Goal: Information Seeking & Learning: Learn about a topic

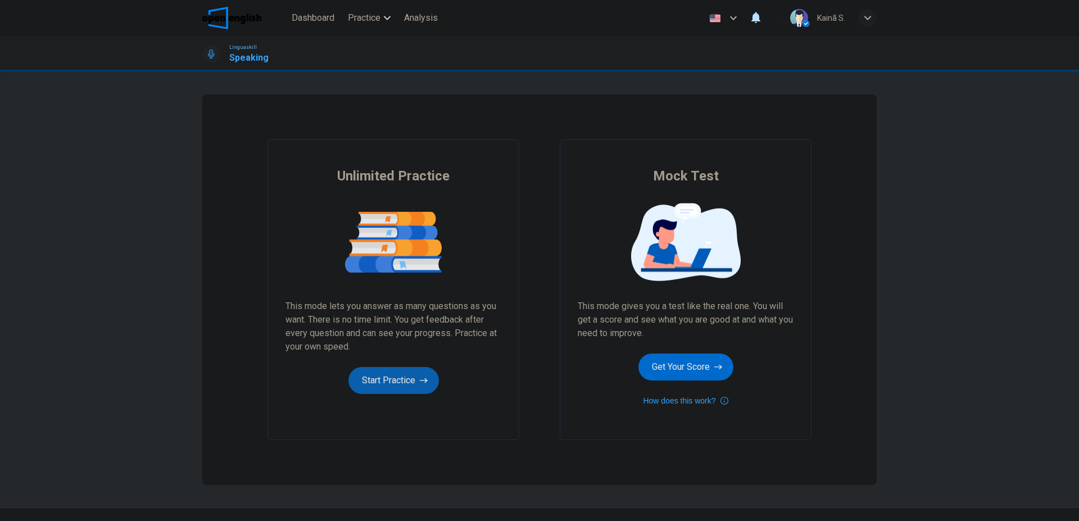
click at [390, 376] on button "Start Practice" at bounding box center [394, 380] width 91 height 27
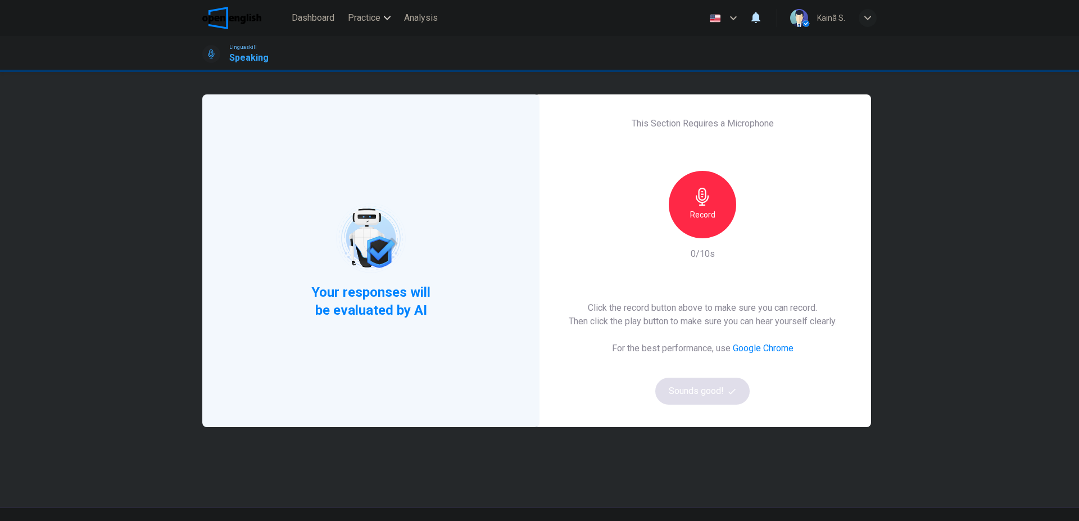
click at [702, 217] on h6 "Record" at bounding box center [702, 214] width 25 height 13
click at [702, 217] on h6 "Stop" at bounding box center [702, 214] width 17 height 13
click at [750, 232] on icon "button" at bounding box center [754, 229] width 11 height 11
click at [686, 390] on button "Sounds good!" at bounding box center [702, 391] width 94 height 27
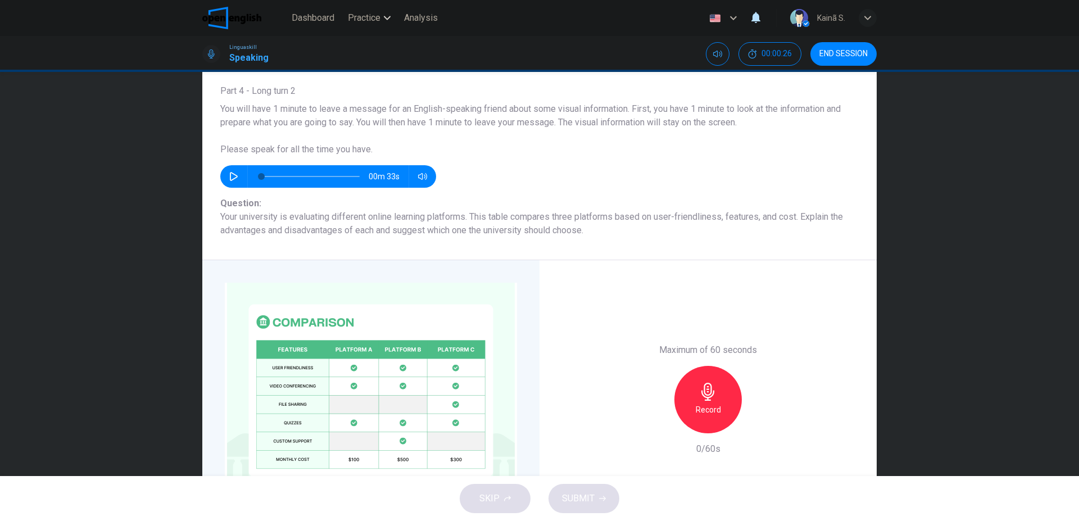
scroll to position [150, 0]
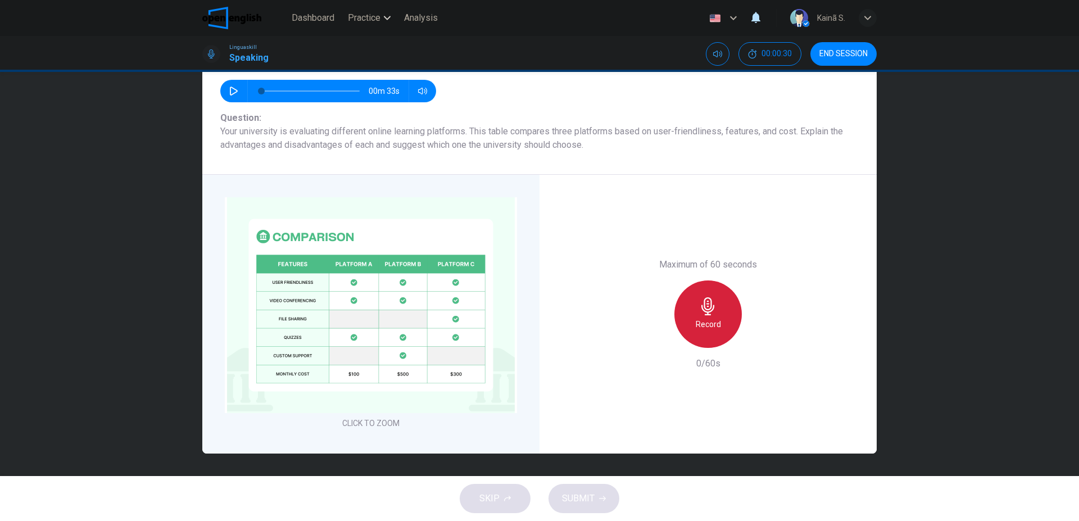
click at [708, 308] on icon "button" at bounding box center [708, 306] width 13 height 18
click at [652, 338] on icon "button" at bounding box center [657, 339] width 10 height 10
click at [714, 317] on div "Record" at bounding box center [708, 314] width 67 height 67
click at [714, 317] on div "Stop" at bounding box center [708, 314] width 67 height 67
click at [580, 501] on span "SUBMIT" at bounding box center [578, 499] width 33 height 16
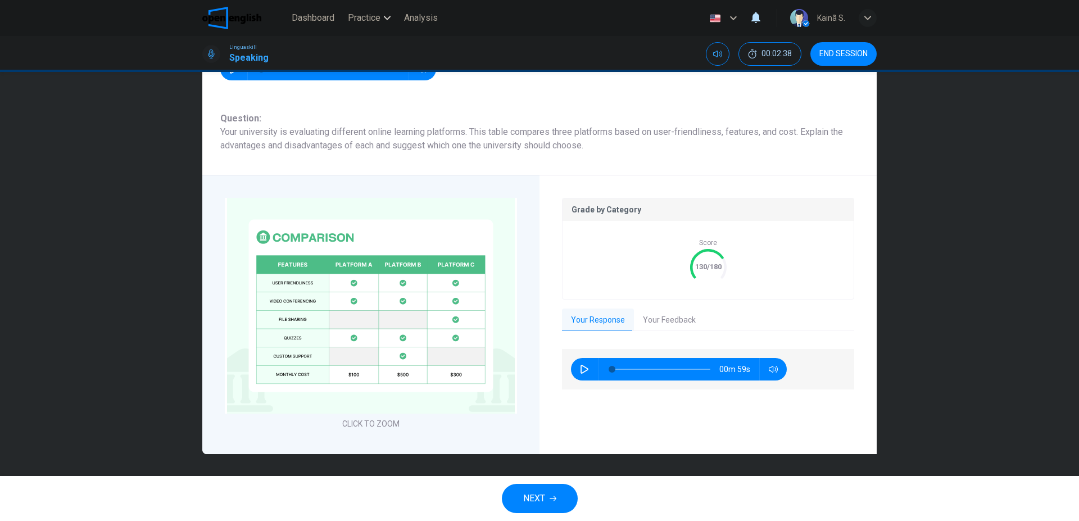
scroll to position [172, 0]
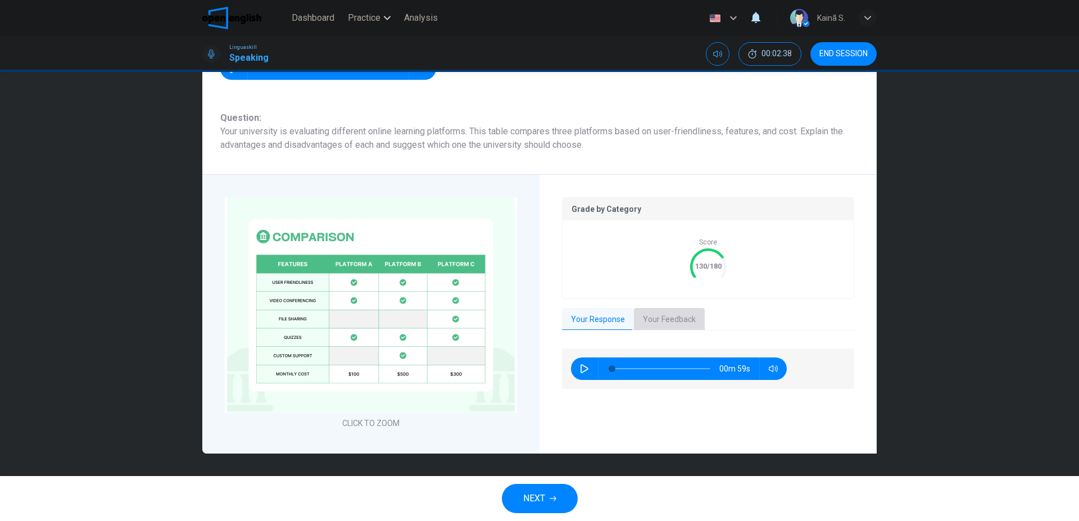
click at [658, 323] on button "Your Feedback" at bounding box center [669, 320] width 71 height 24
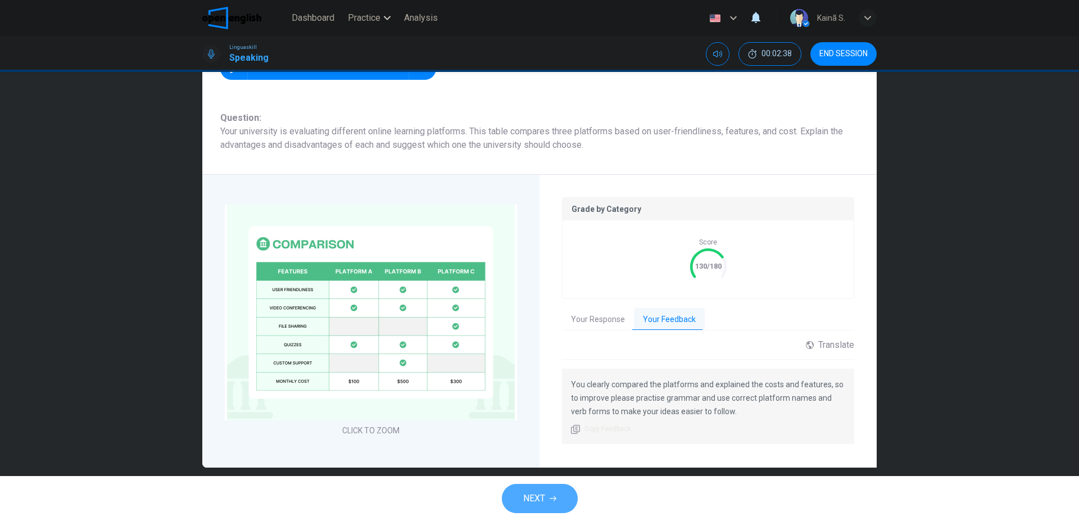
click at [526, 501] on span "NEXT" at bounding box center [534, 499] width 22 height 16
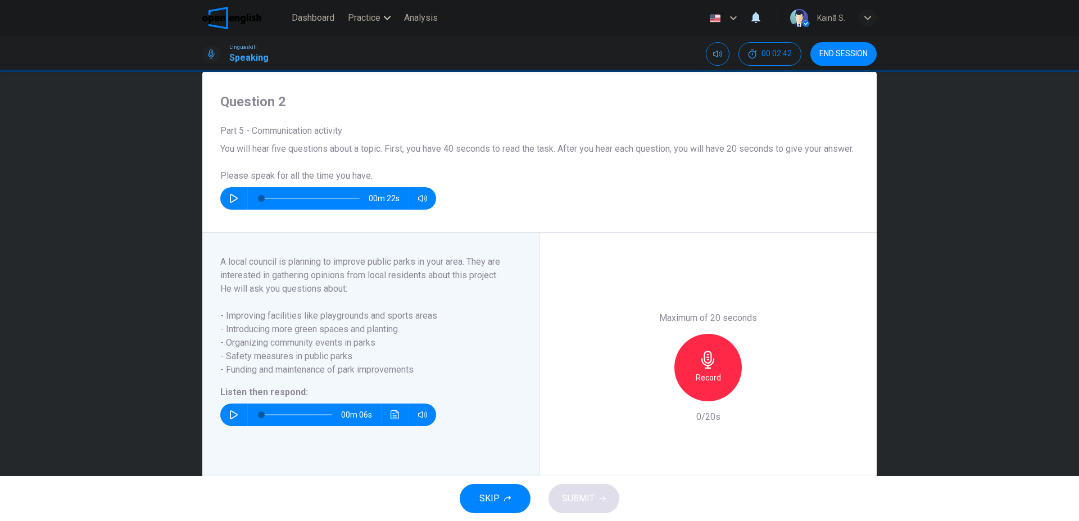
scroll to position [0, 0]
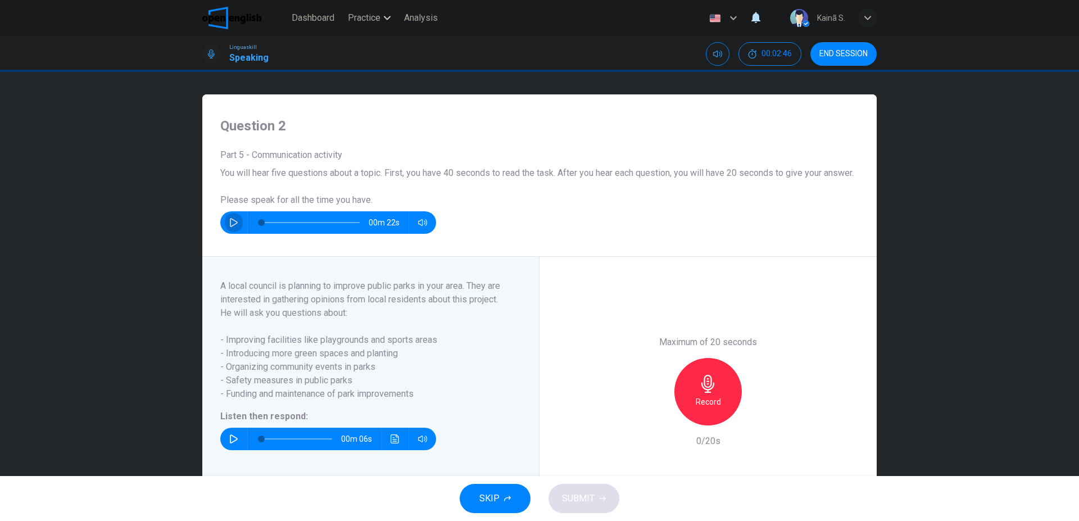
click at [236, 234] on button "button" at bounding box center [234, 222] width 18 height 22
click at [236, 227] on icon "button" at bounding box center [233, 222] width 9 height 9
type input "**"
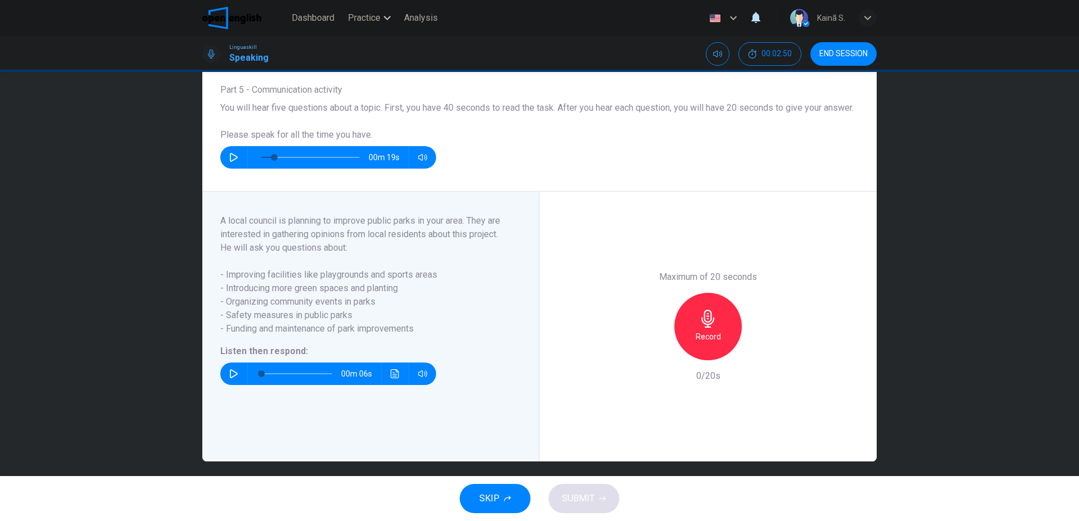
scroll to position [87, 0]
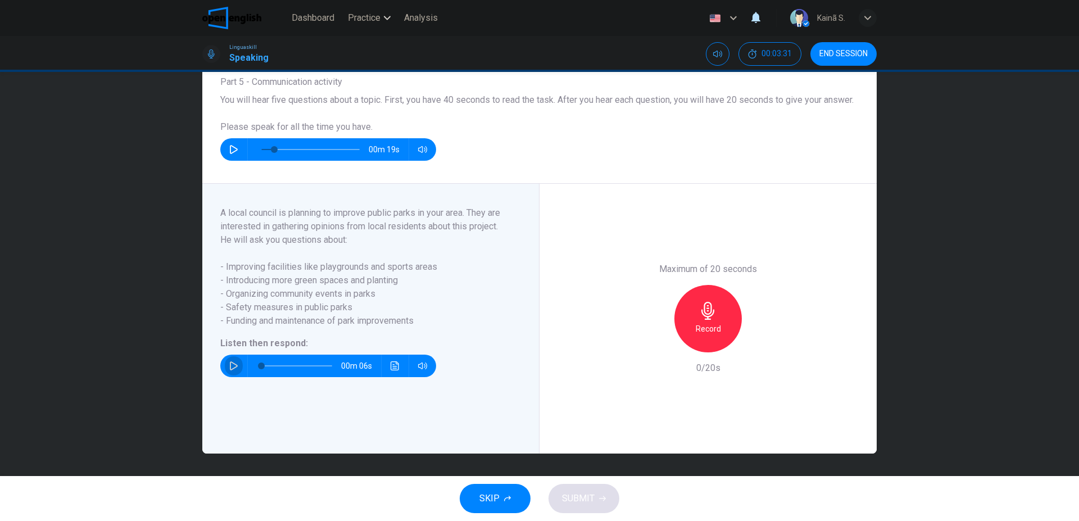
click at [230, 363] on icon "button" at bounding box center [234, 365] width 8 height 9
type input "*"
click at [714, 340] on div "Record" at bounding box center [708, 318] width 67 height 67
click at [707, 334] on h6 "Stop" at bounding box center [708, 328] width 17 height 13
type input "**"
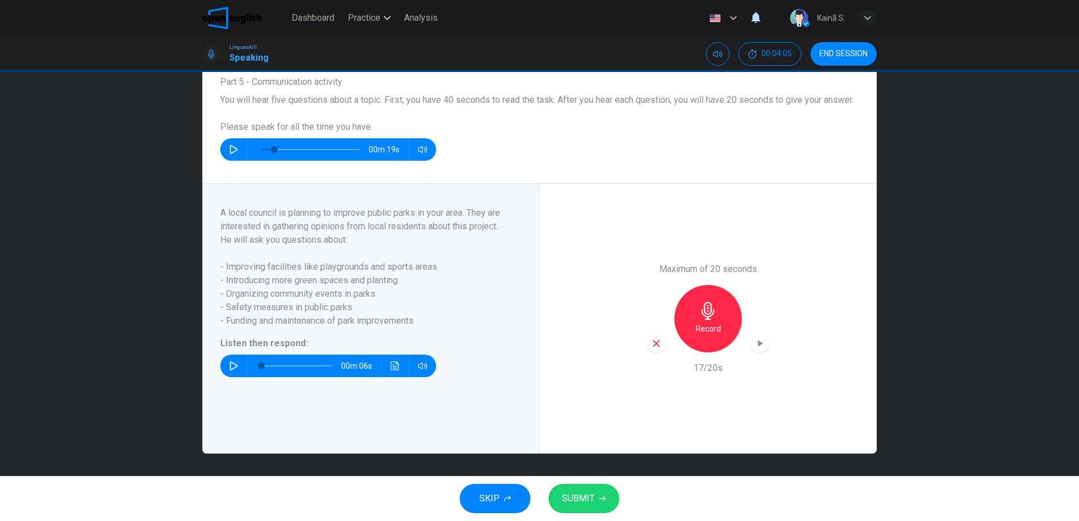
click at [225, 367] on button "button" at bounding box center [234, 366] width 18 height 22
type input "*"
click at [714, 325] on h6 "Record" at bounding box center [708, 328] width 25 height 13
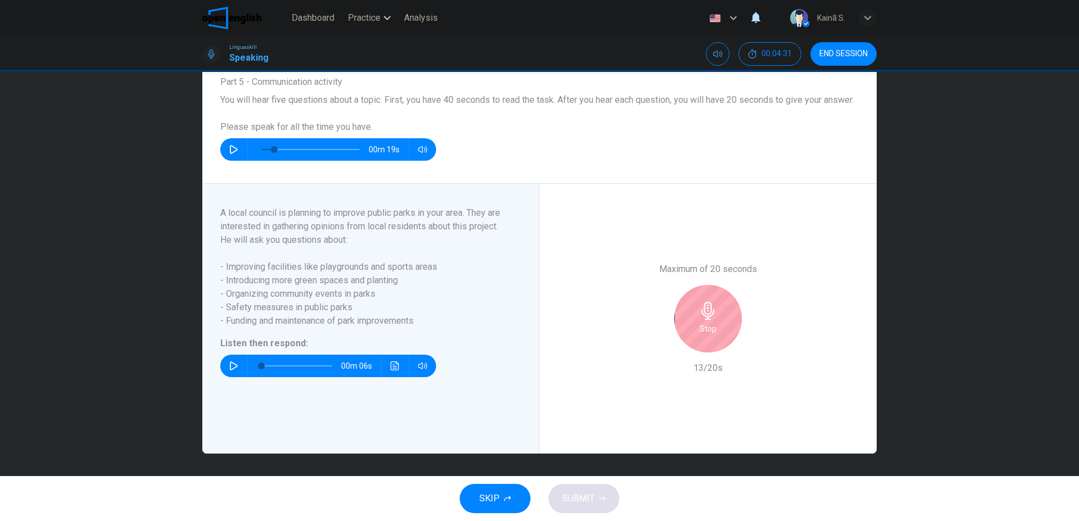
click at [722, 313] on div "Stop" at bounding box center [708, 318] width 67 height 67
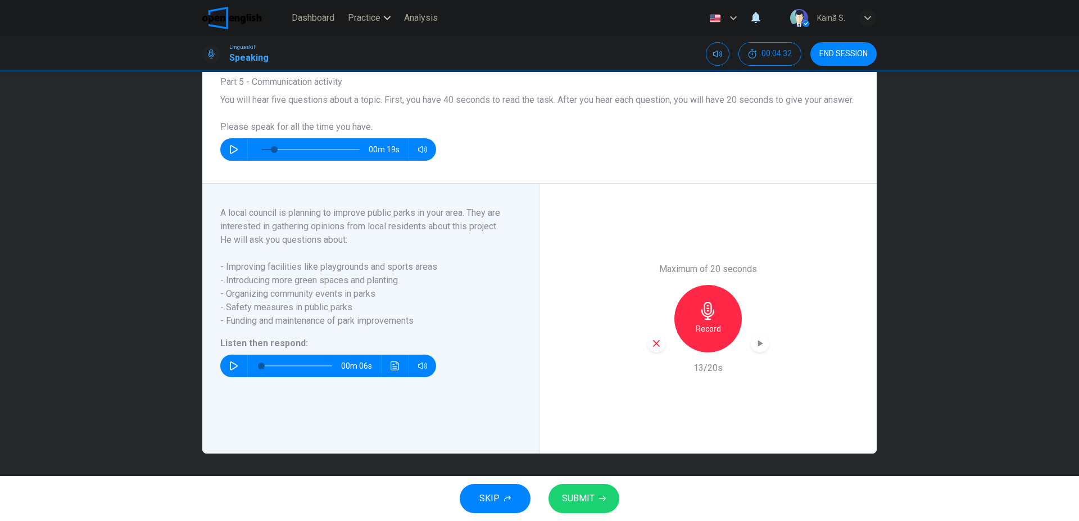
click at [654, 346] on icon "button" at bounding box center [657, 343] width 10 height 10
click at [694, 314] on div "Record" at bounding box center [708, 318] width 67 height 67
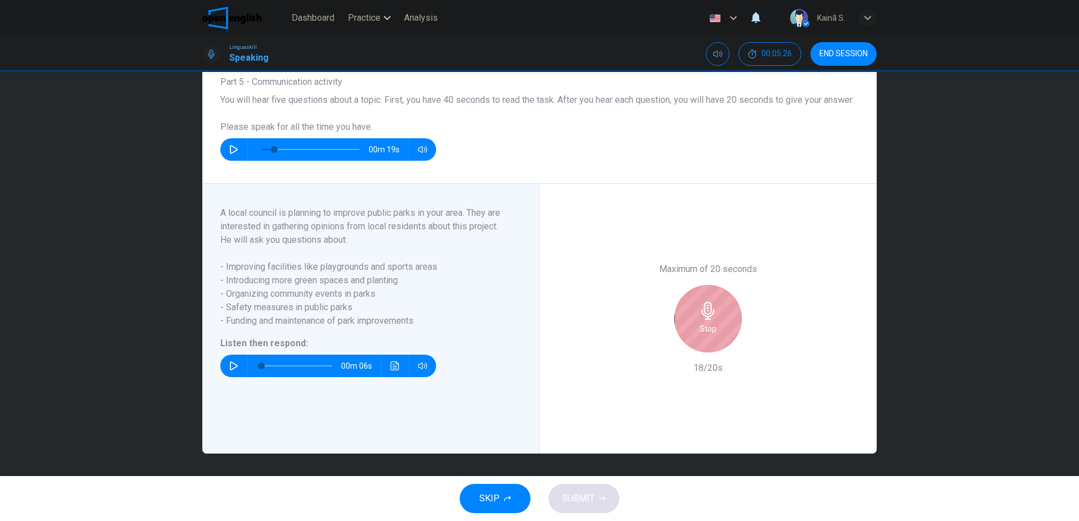
click at [694, 314] on div "Stop" at bounding box center [708, 318] width 67 height 67
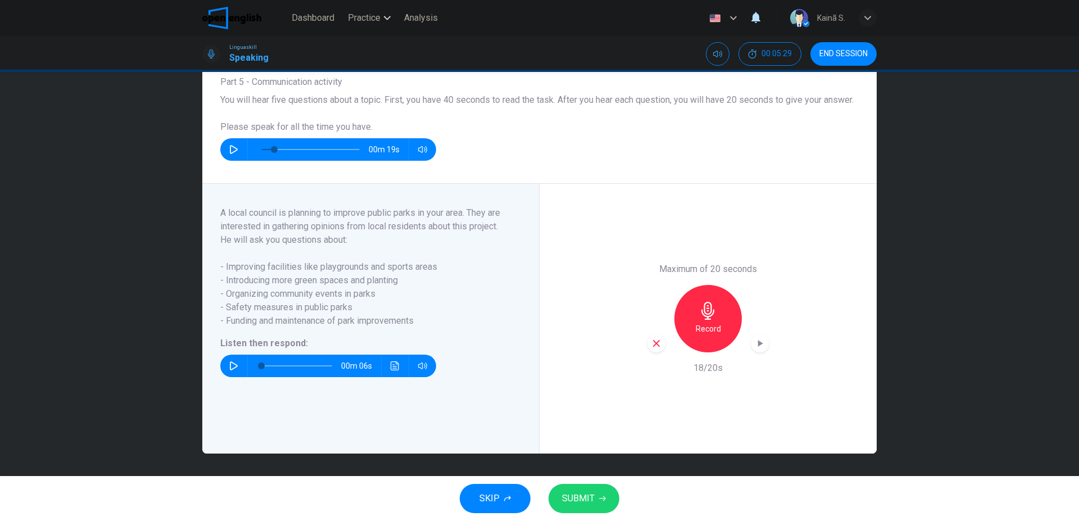
click at [567, 498] on span "SUBMIT" at bounding box center [578, 499] width 33 height 16
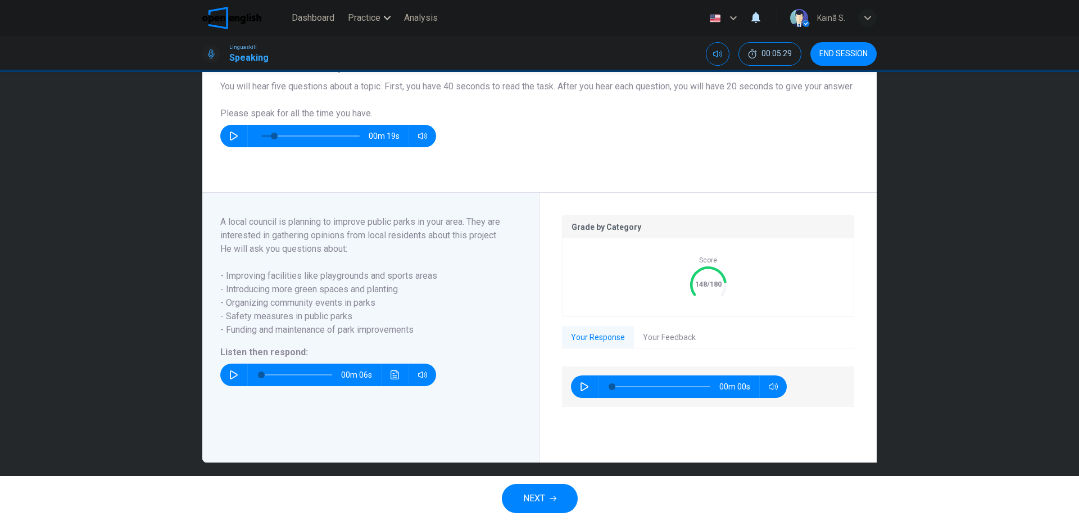
type input "*"
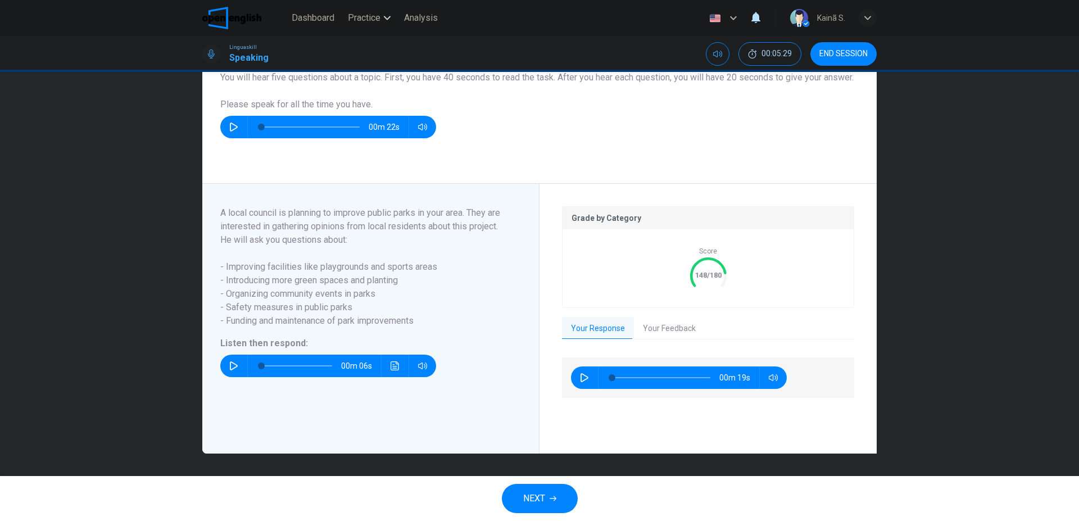
scroll to position [109, 0]
click at [649, 334] on button "Your Feedback" at bounding box center [669, 329] width 71 height 24
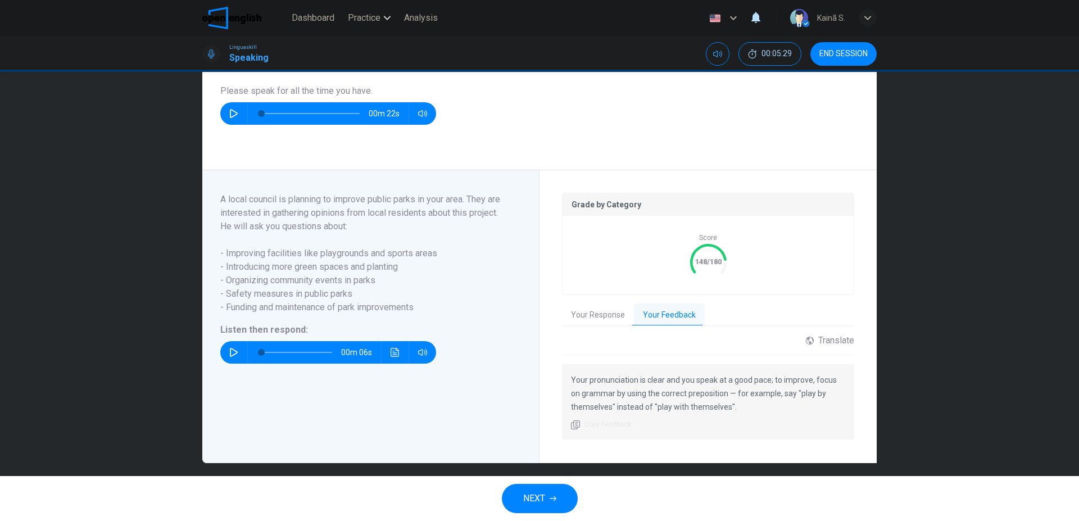
click at [571, 502] on button "NEXT" at bounding box center [540, 498] width 76 height 29
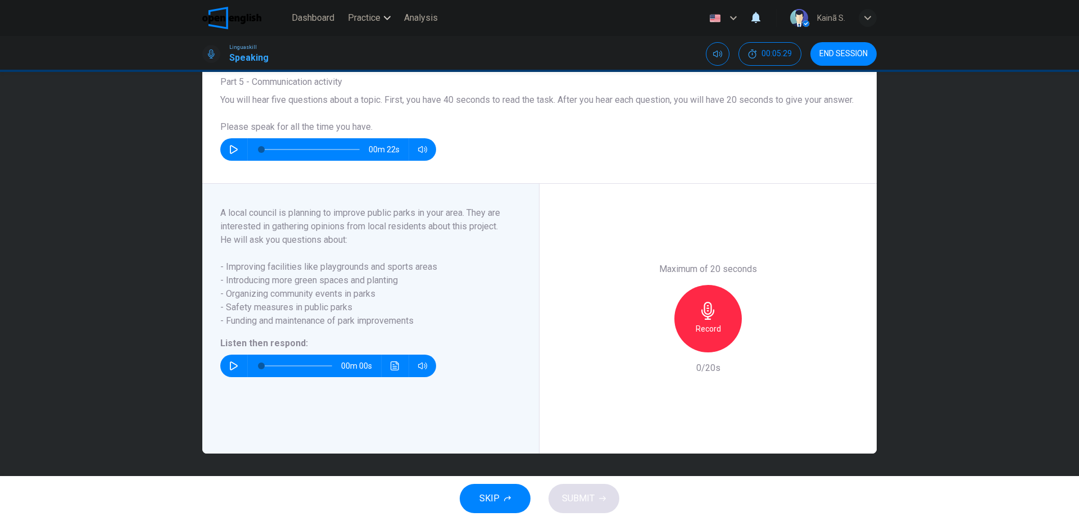
scroll to position [87, 0]
click at [223, 368] on div "00m 06s" at bounding box center [328, 366] width 216 height 22
click at [231, 368] on icon "button" at bounding box center [233, 365] width 9 height 9
click at [706, 323] on h6 "Record" at bounding box center [708, 328] width 25 height 13
click at [706, 323] on h6 "Stop" at bounding box center [708, 328] width 17 height 13
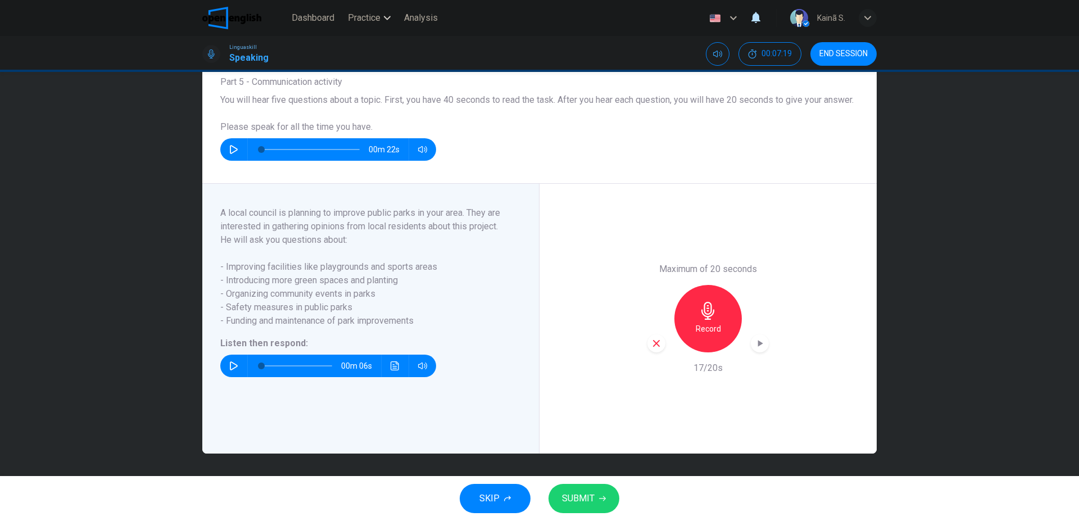
click at [236, 367] on icon "button" at bounding box center [233, 365] width 9 height 9
type input "*"
click at [679, 310] on div "Record" at bounding box center [708, 318] width 67 height 67
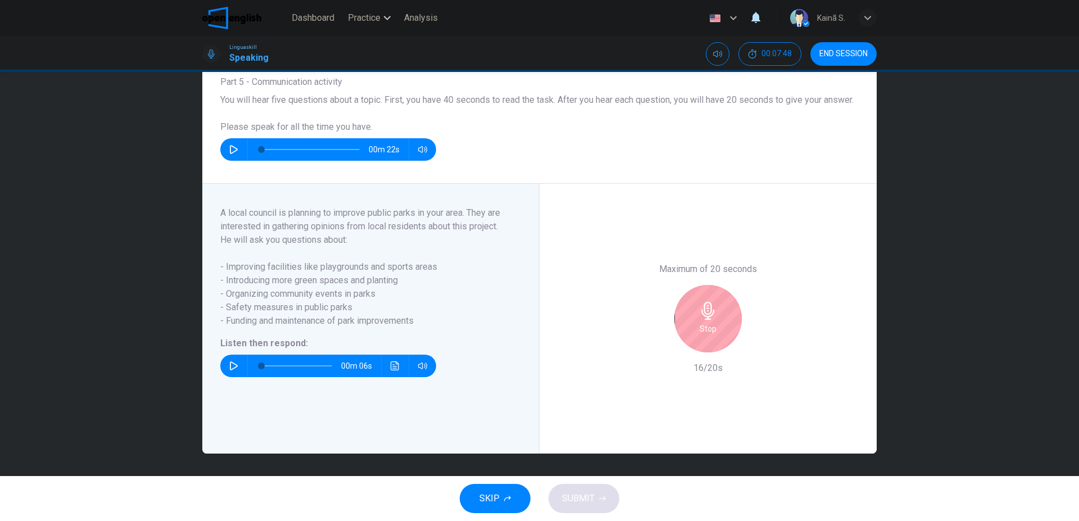
click at [679, 310] on div "Stop" at bounding box center [708, 318] width 67 height 67
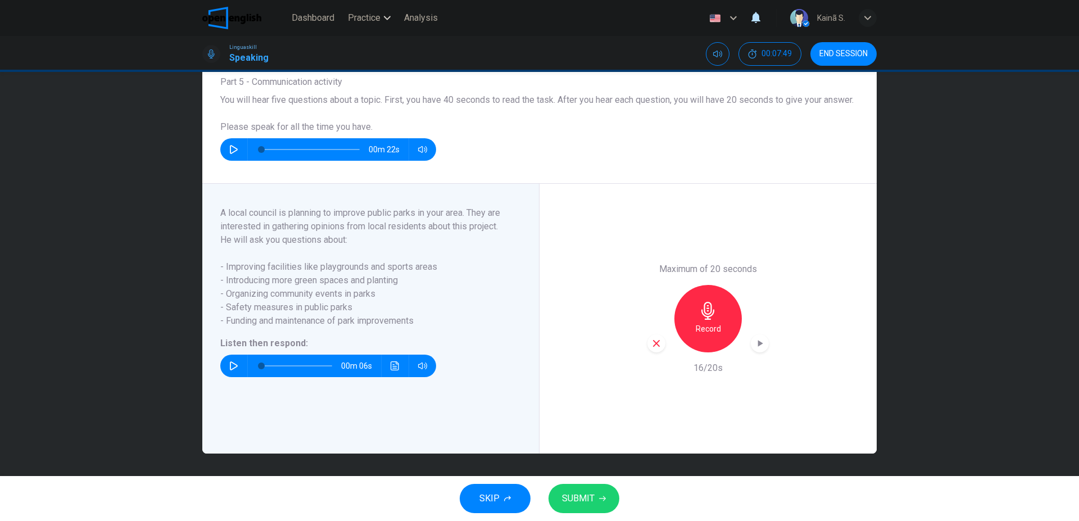
click at [582, 496] on span "SUBMIT" at bounding box center [578, 499] width 33 height 16
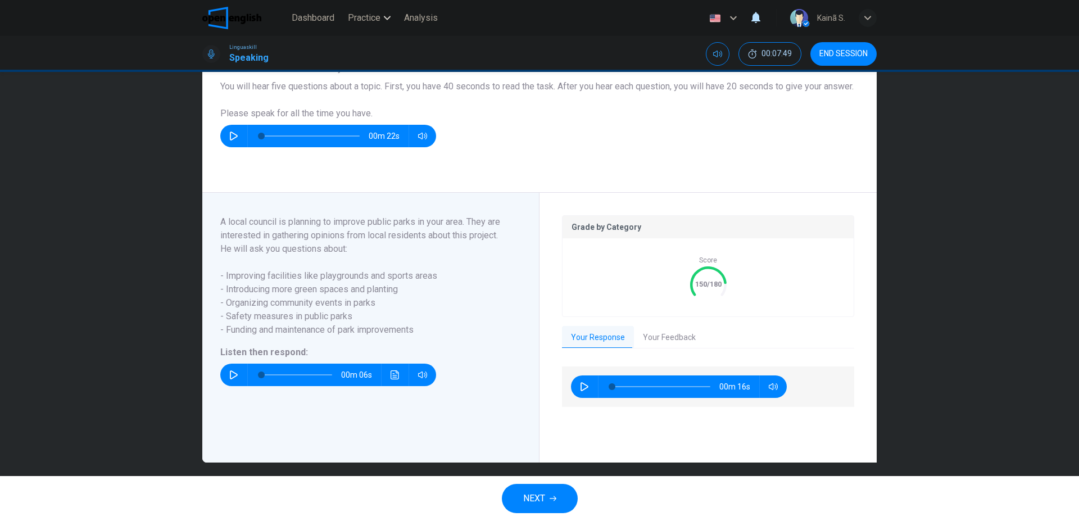
click at [580, 391] on icon "button" at bounding box center [584, 386] width 9 height 9
type input "**"
click at [679, 350] on button "Your Feedback" at bounding box center [669, 338] width 71 height 24
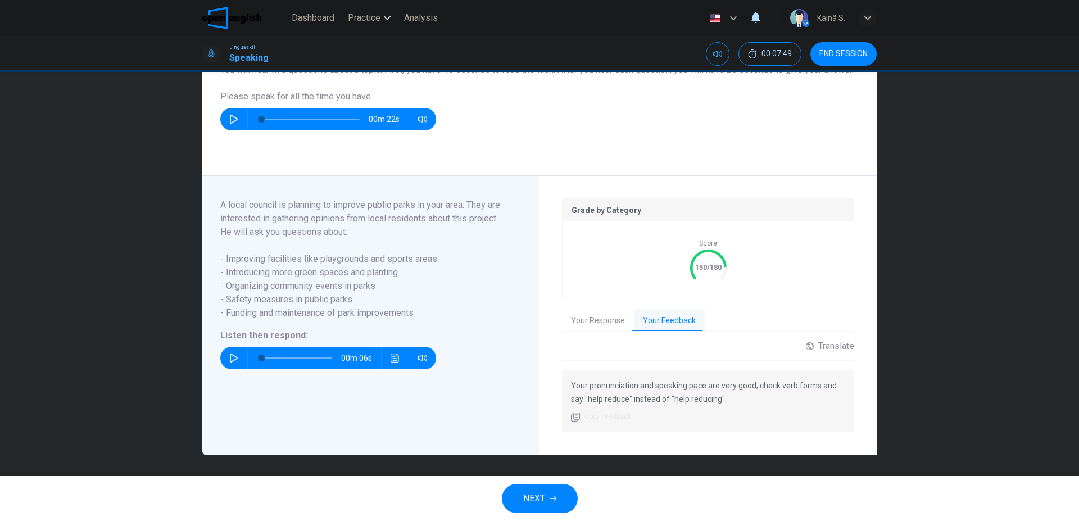
scroll to position [119, 0]
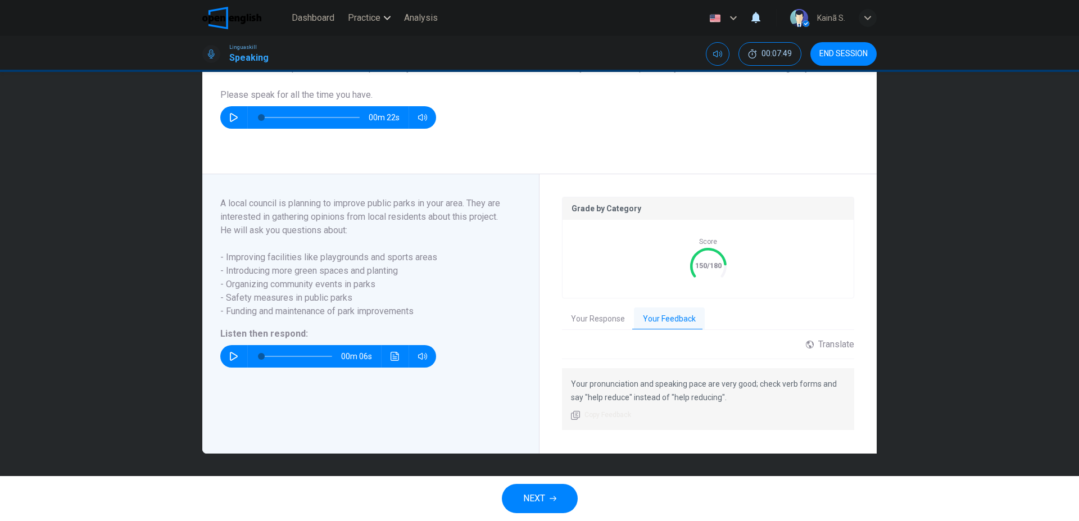
click at [554, 496] on icon "button" at bounding box center [553, 498] width 7 height 7
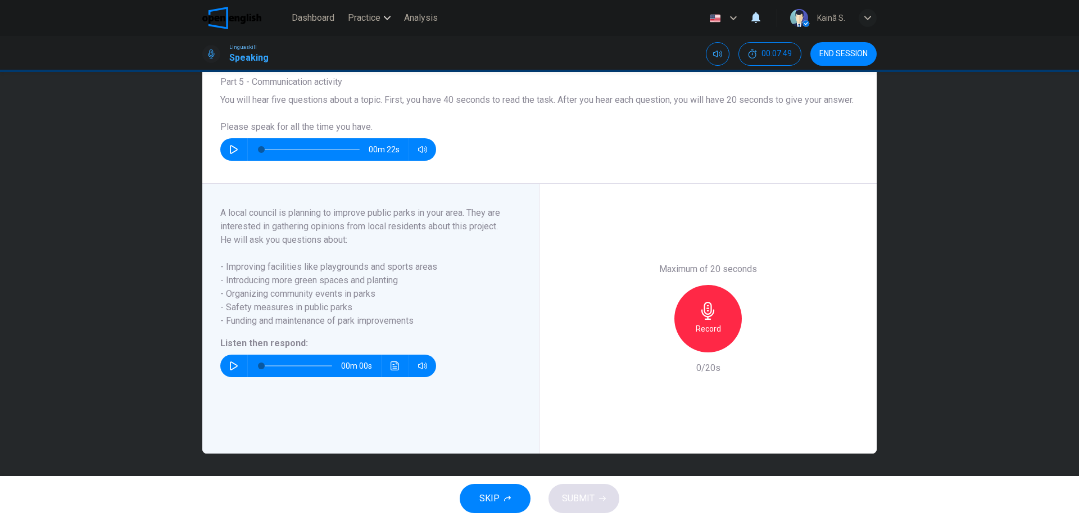
scroll to position [87, 0]
click at [226, 367] on button "button" at bounding box center [234, 366] width 18 height 22
click at [227, 377] on div "00m 04s" at bounding box center [328, 366] width 216 height 22
click at [229, 368] on icon "button" at bounding box center [233, 365] width 9 height 9
click at [231, 368] on icon "button" at bounding box center [233, 365] width 9 height 9
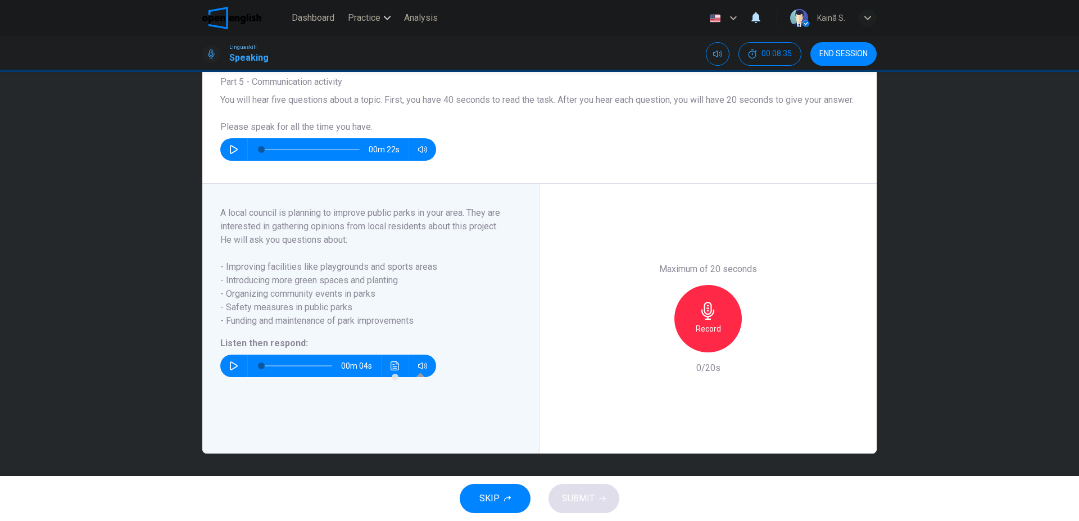
click at [715, 306] on div "Record" at bounding box center [708, 318] width 67 height 67
click at [726, 306] on div "Stop" at bounding box center [708, 318] width 67 height 67
click at [656, 340] on icon "button" at bounding box center [657, 343] width 10 height 10
click at [735, 319] on div "Record" at bounding box center [708, 318] width 67 height 67
click at [713, 309] on icon "button" at bounding box center [708, 311] width 18 height 18
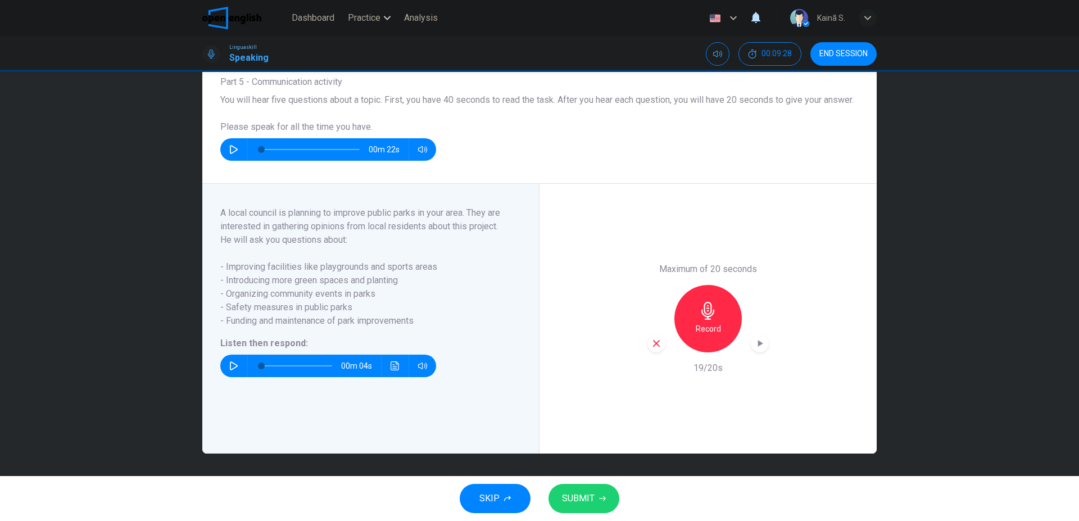
click at [652, 341] on icon "button" at bounding box center [657, 343] width 10 height 10
click at [718, 340] on div "Record" at bounding box center [708, 318] width 67 height 67
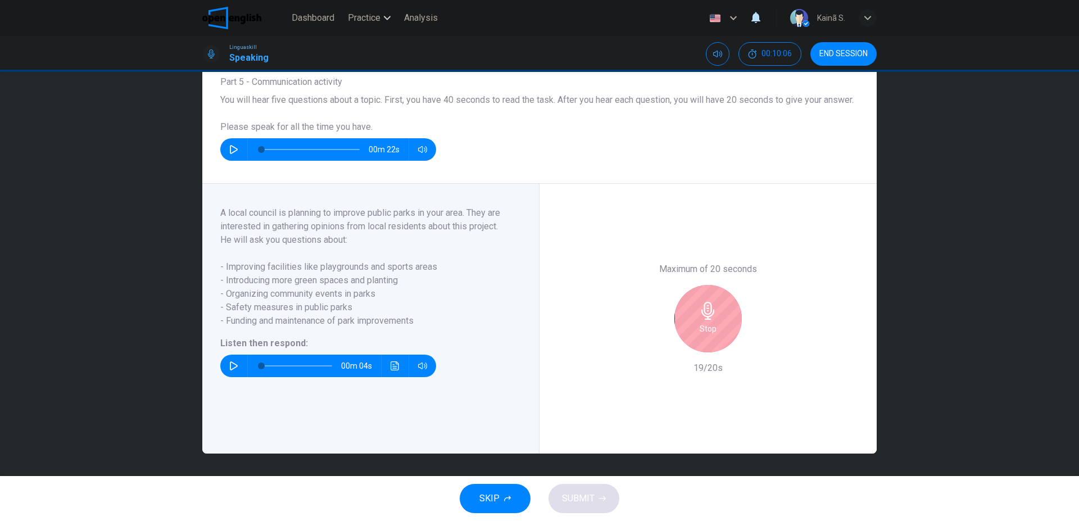
click at [718, 340] on div "Stop" at bounding box center [708, 318] width 67 height 67
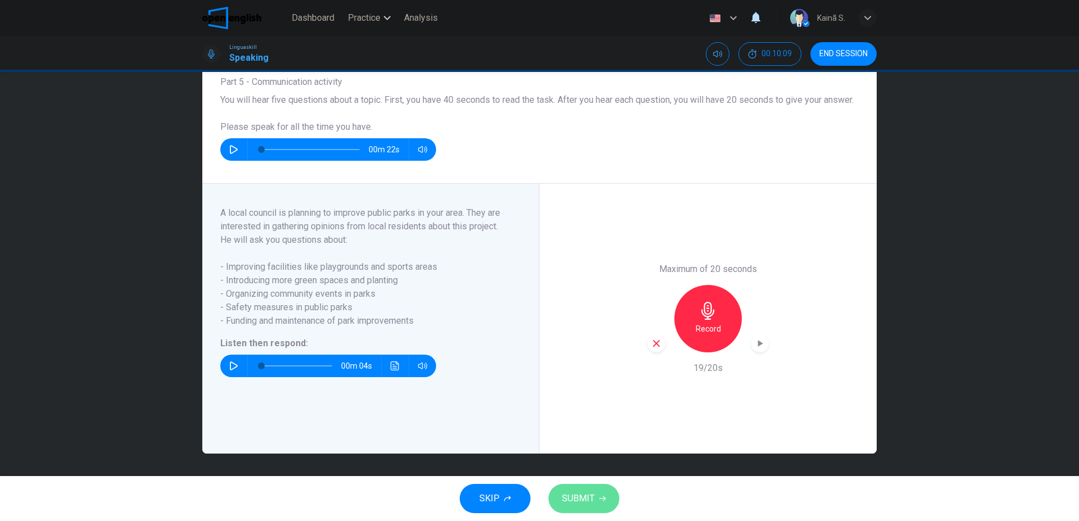
click at [580, 498] on span "SUBMIT" at bounding box center [578, 499] width 33 height 16
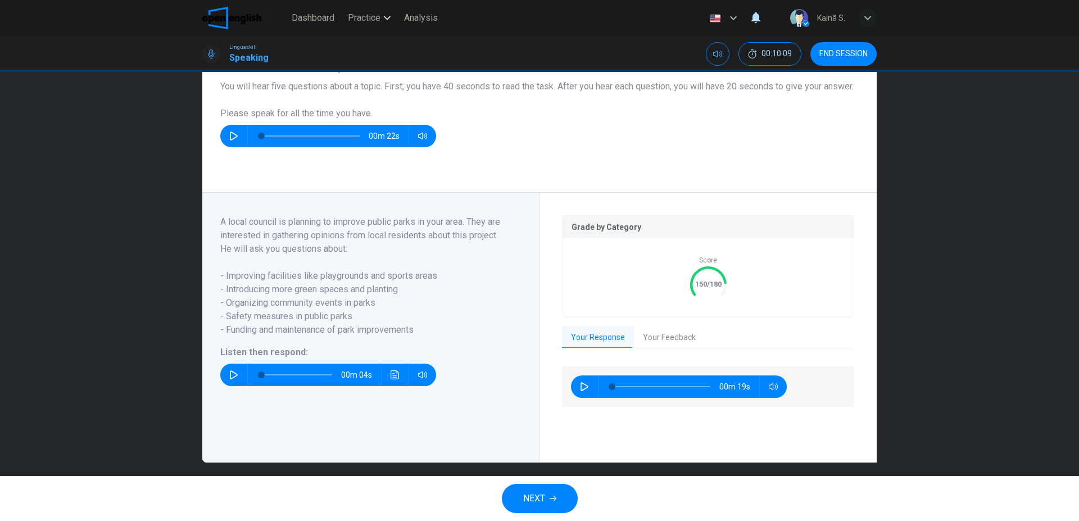
click at [673, 509] on div "NEXT" at bounding box center [539, 498] width 1079 height 45
click at [548, 496] on button "NEXT" at bounding box center [540, 498] width 76 height 29
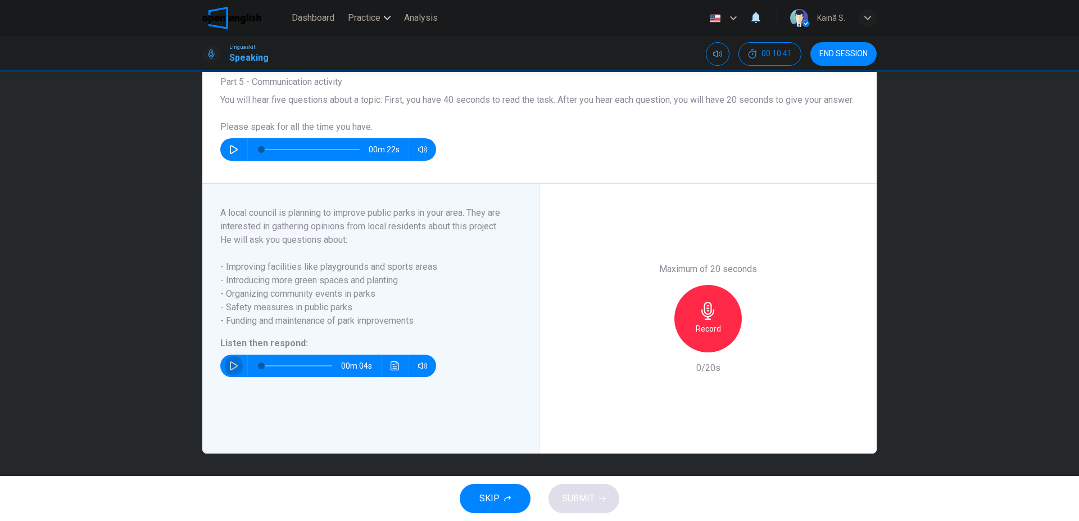
click at [226, 367] on button "button" at bounding box center [234, 366] width 18 height 22
drag, startPoint x: 227, startPoint y: 368, endPoint x: 238, endPoint y: 373, distance: 11.6
click at [226, 369] on button "button" at bounding box center [234, 366] width 18 height 22
click at [236, 364] on button "button" at bounding box center [234, 366] width 18 height 22
click at [724, 312] on div "Record" at bounding box center [708, 318] width 67 height 67
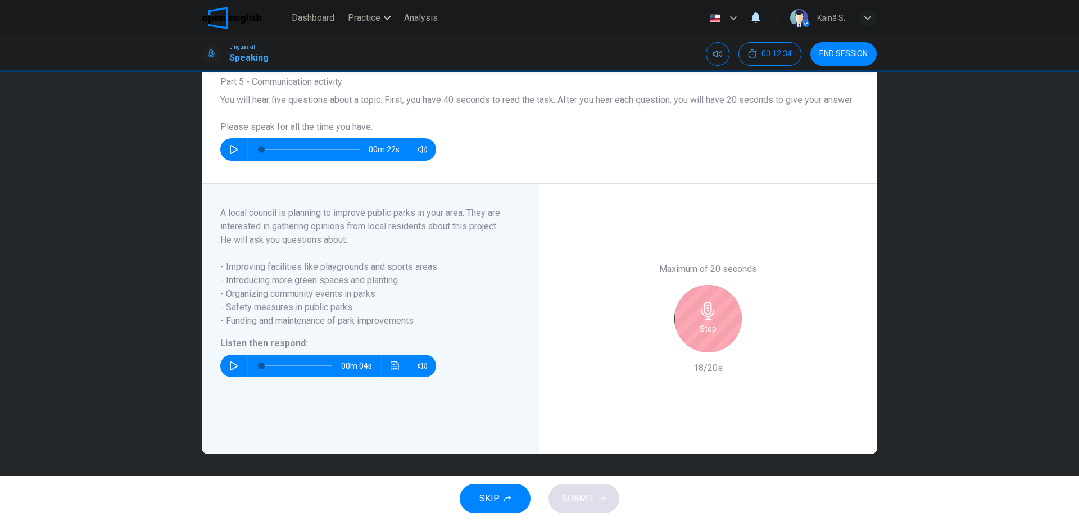
click at [724, 312] on div "Stop" at bounding box center [708, 318] width 67 height 67
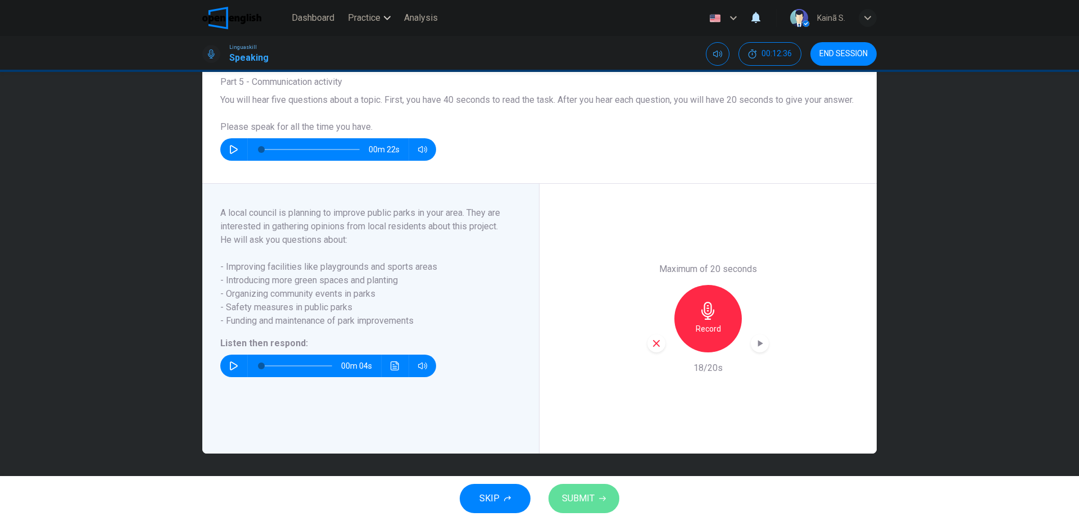
click at [583, 501] on span "SUBMIT" at bounding box center [578, 499] width 33 height 16
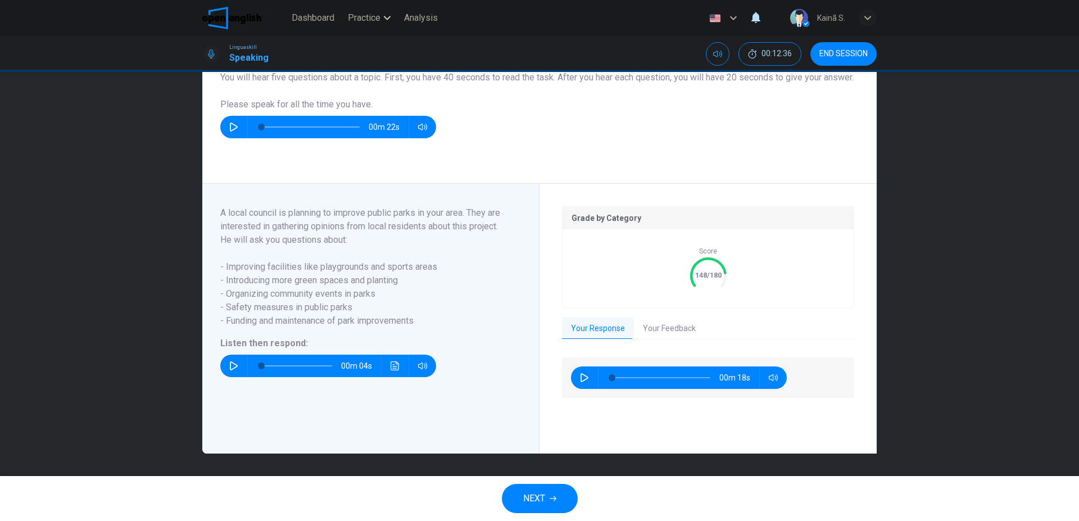
scroll to position [109, 0]
click at [663, 317] on button "Your Feedback" at bounding box center [669, 329] width 71 height 24
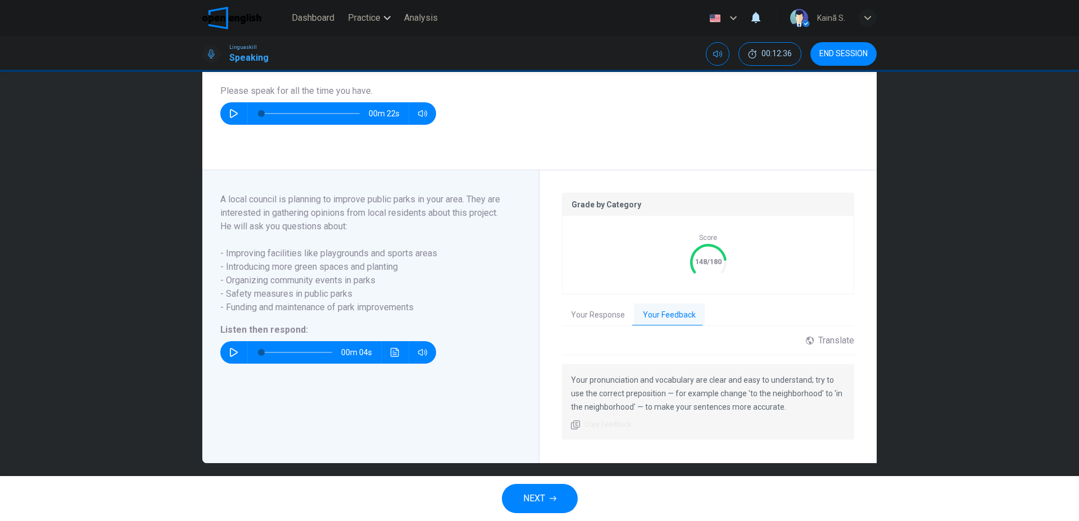
drag, startPoint x: 541, startPoint y: 496, endPoint x: 536, endPoint y: 487, distance: 11.1
click at [541, 495] on span "NEXT" at bounding box center [534, 499] width 22 height 16
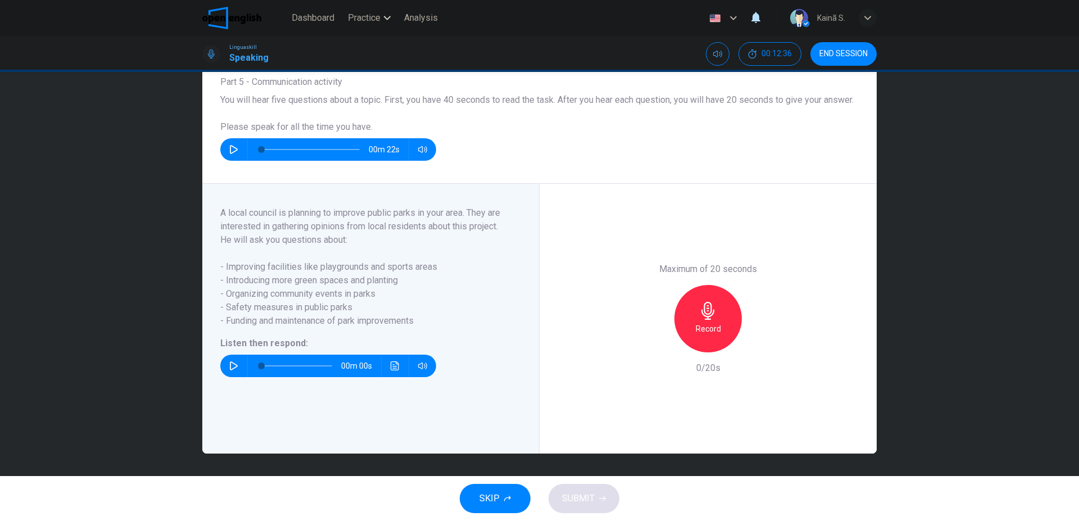
scroll to position [87, 0]
click at [234, 367] on icon "button" at bounding box center [234, 365] width 8 height 9
click at [237, 359] on button "button" at bounding box center [234, 366] width 18 height 22
type input "*"
click at [716, 324] on h6 "Record" at bounding box center [708, 328] width 25 height 13
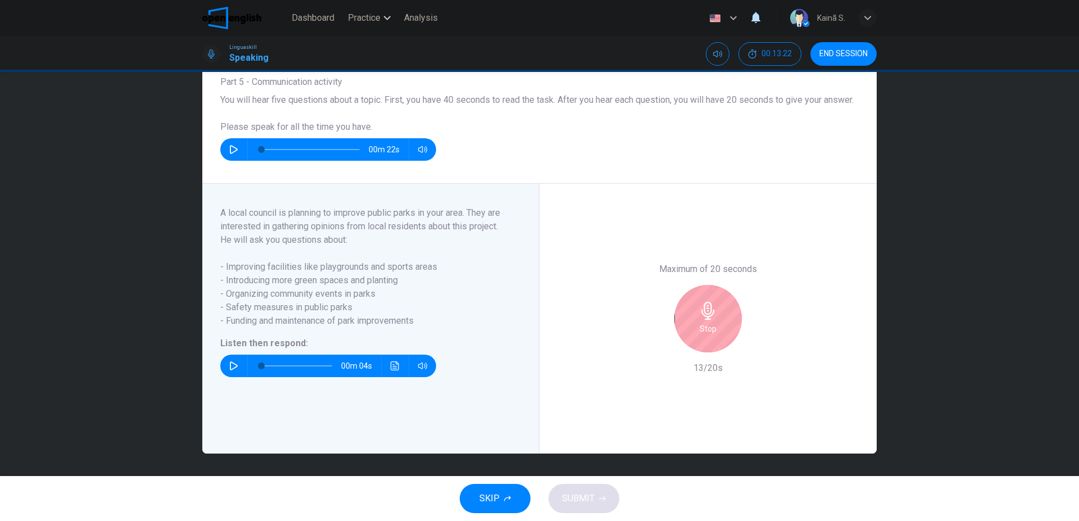
click at [716, 324] on div "Stop" at bounding box center [708, 318] width 67 height 67
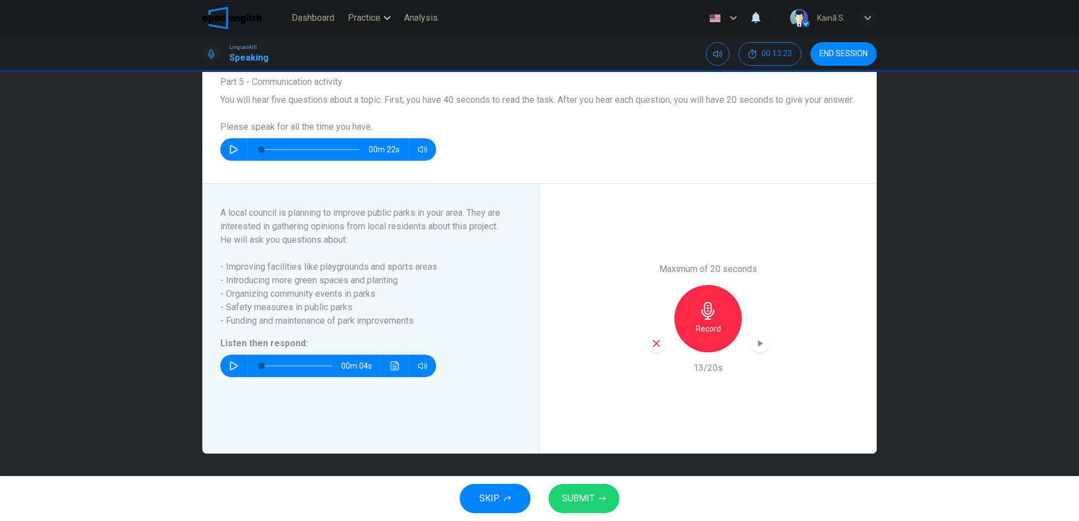
click at [653, 341] on icon "button" at bounding box center [656, 343] width 7 height 7
click at [731, 321] on div "Record" at bounding box center [708, 318] width 67 height 67
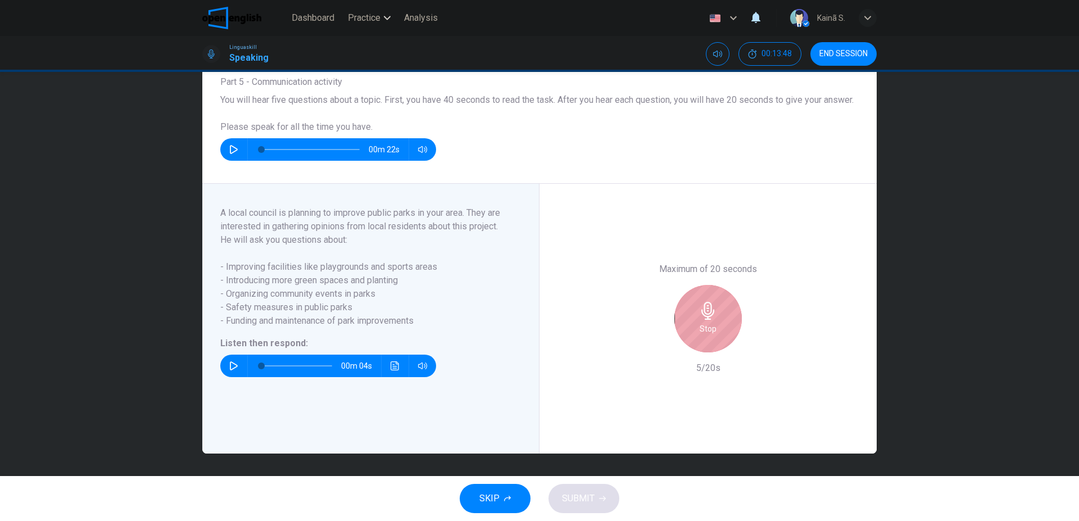
click at [731, 321] on div "Stop" at bounding box center [708, 318] width 67 height 67
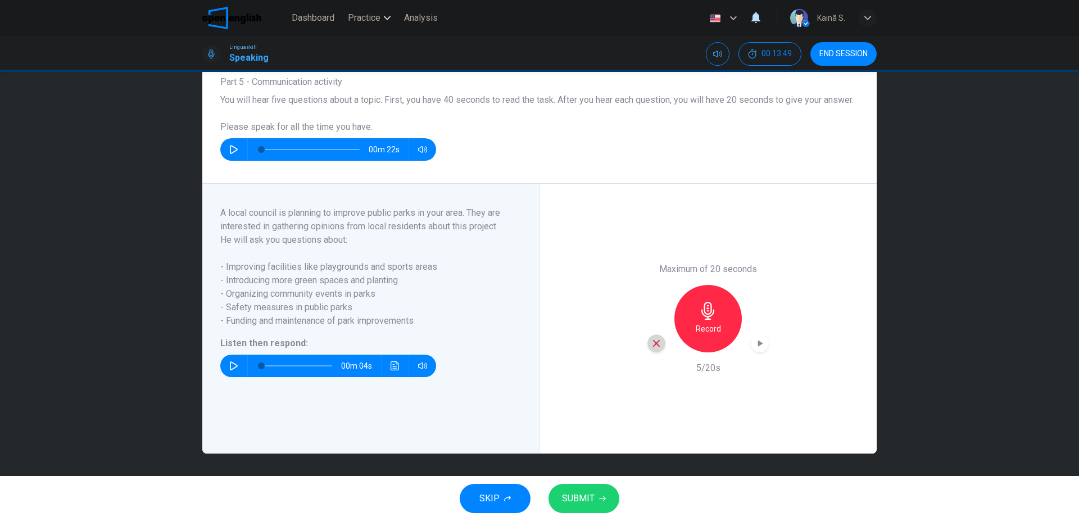
click at [658, 343] on icon "button" at bounding box center [657, 343] width 10 height 10
click at [685, 324] on div "Record" at bounding box center [708, 318] width 67 height 67
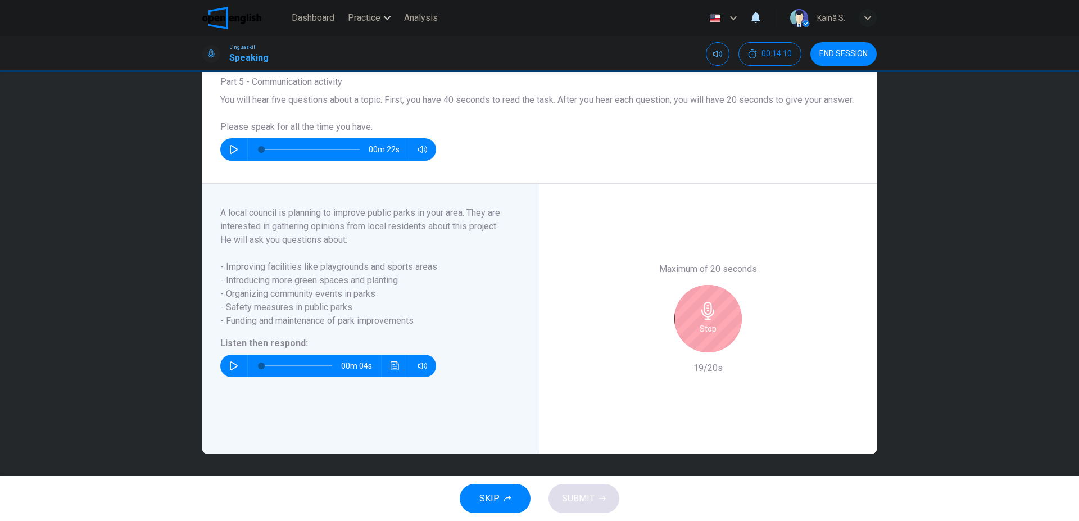
click at [695, 318] on div "Stop" at bounding box center [708, 318] width 67 height 67
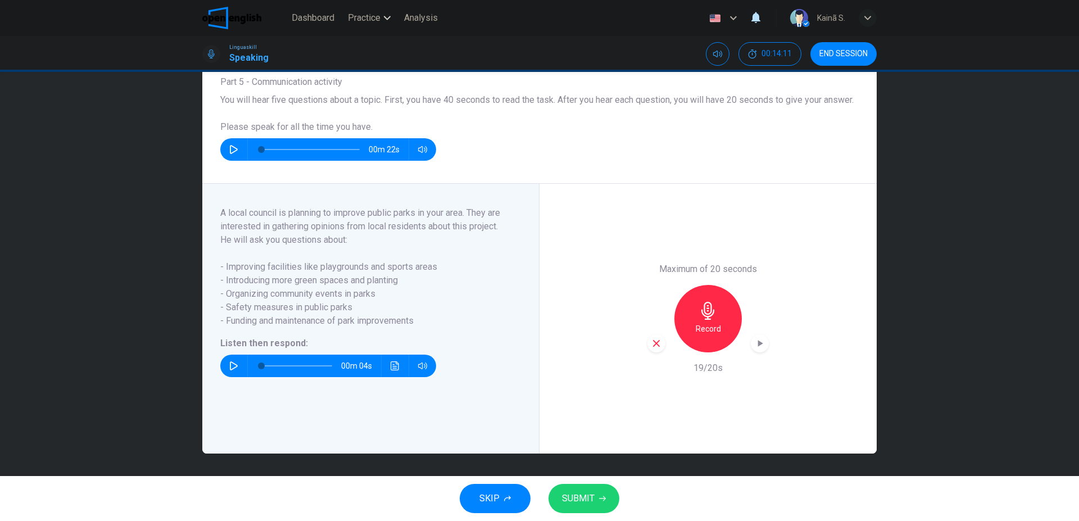
click at [587, 503] on span "SUBMIT" at bounding box center [578, 499] width 33 height 16
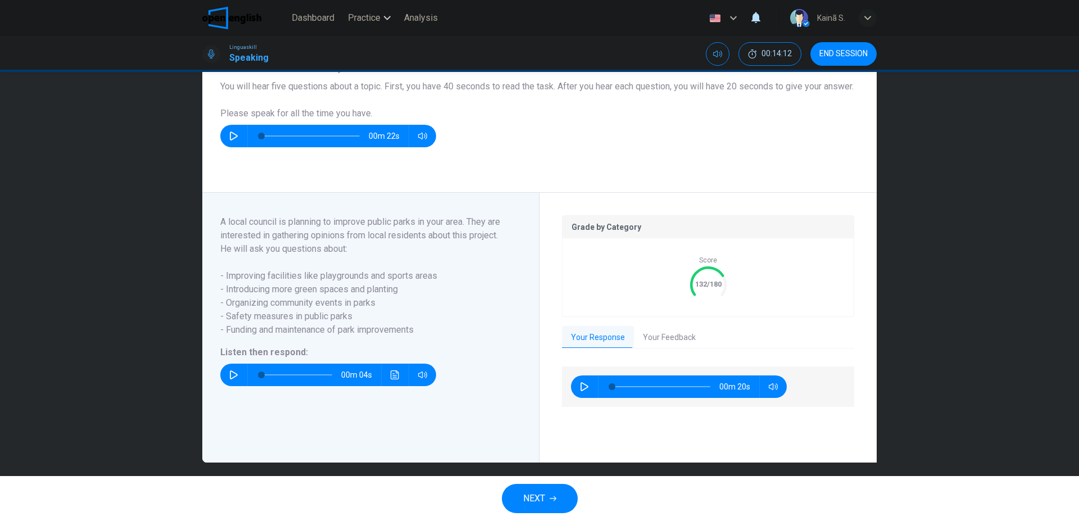
click at [659, 350] on button "Your Feedback" at bounding box center [669, 338] width 71 height 24
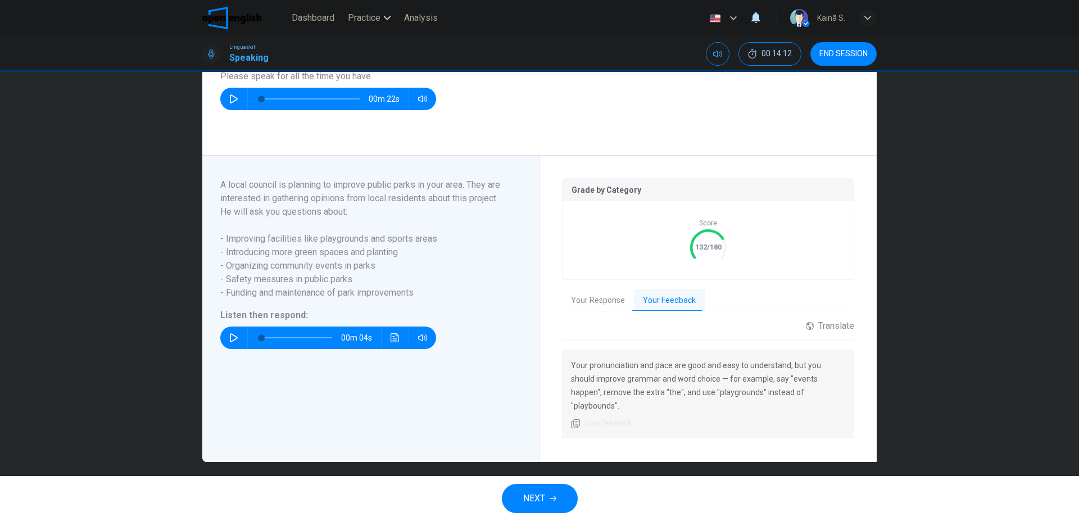
scroll to position [132, 0]
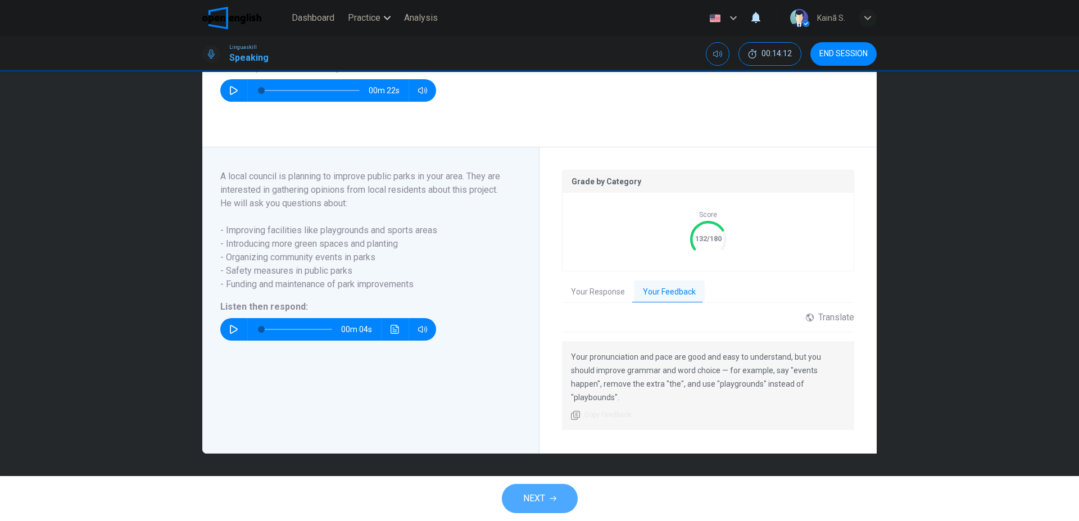
click at [542, 498] on span "NEXT" at bounding box center [534, 499] width 22 height 16
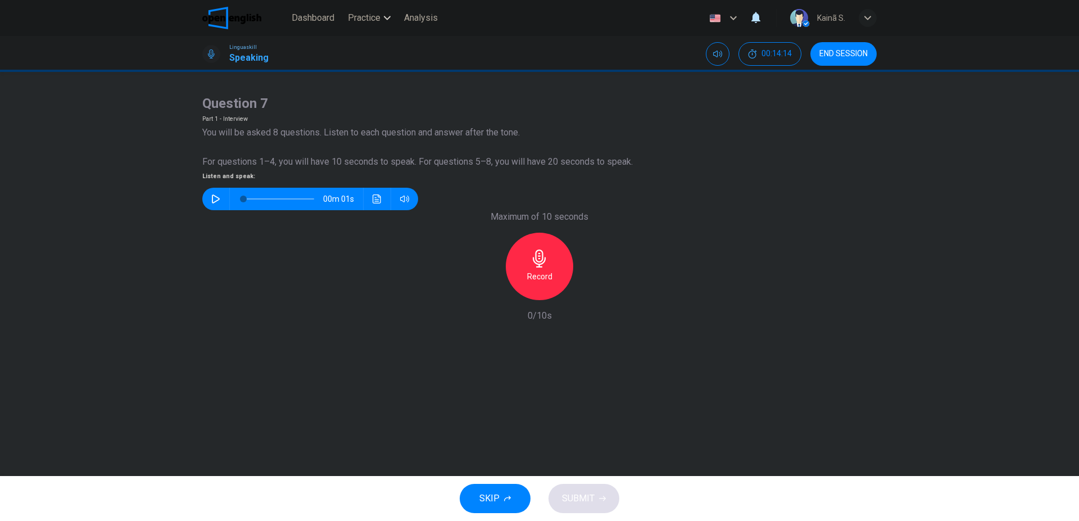
click at [220, 203] on icon "button" at bounding box center [215, 199] width 9 height 9
type input "*"
click at [539, 268] on icon "button" at bounding box center [539, 259] width 13 height 18
click at [537, 283] on h6 "Stop" at bounding box center [539, 276] width 17 height 13
click at [580, 498] on span "SUBMIT" at bounding box center [578, 499] width 33 height 16
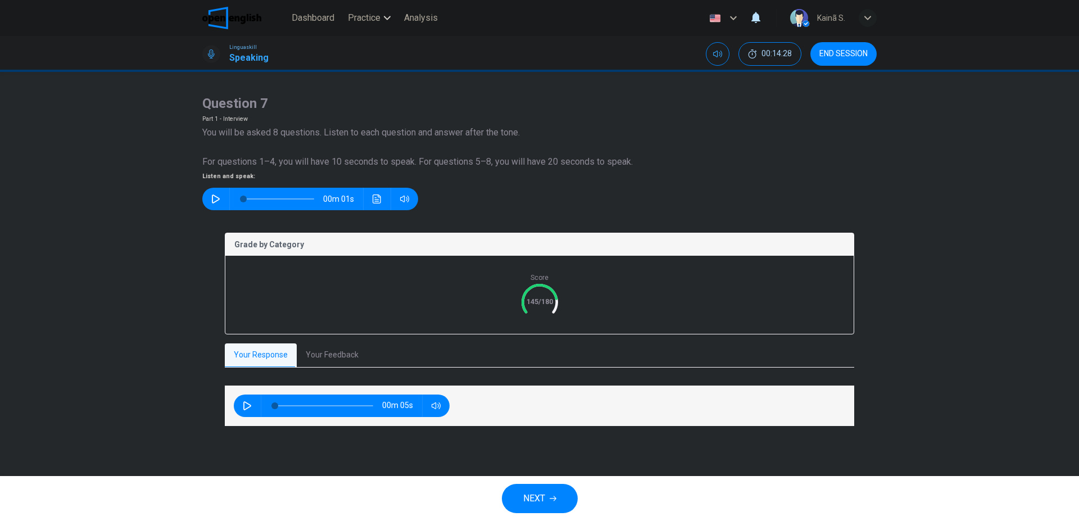
click at [485, 514] on div "NEXT" at bounding box center [539, 498] width 1079 height 45
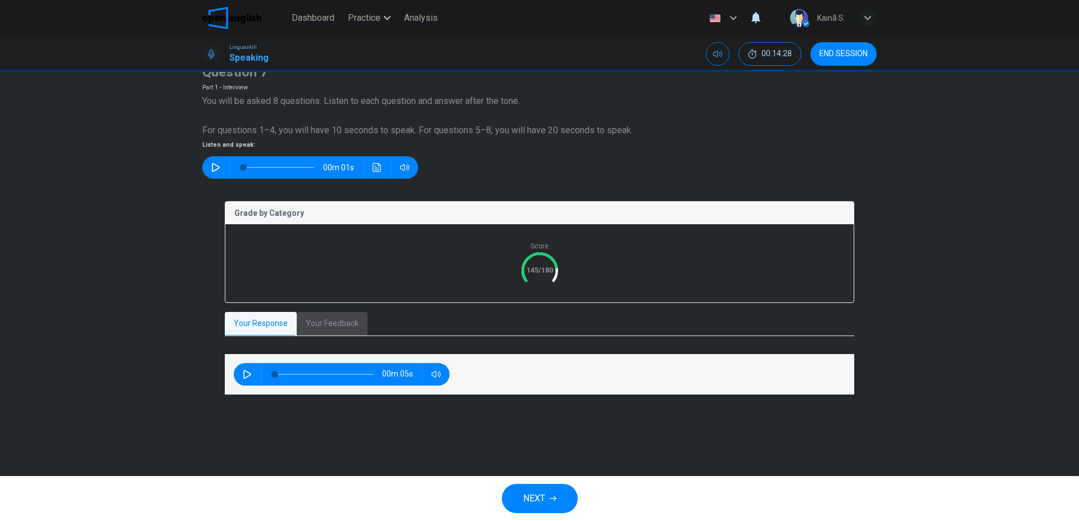
click at [335, 336] on button "Your Feedback" at bounding box center [332, 324] width 71 height 24
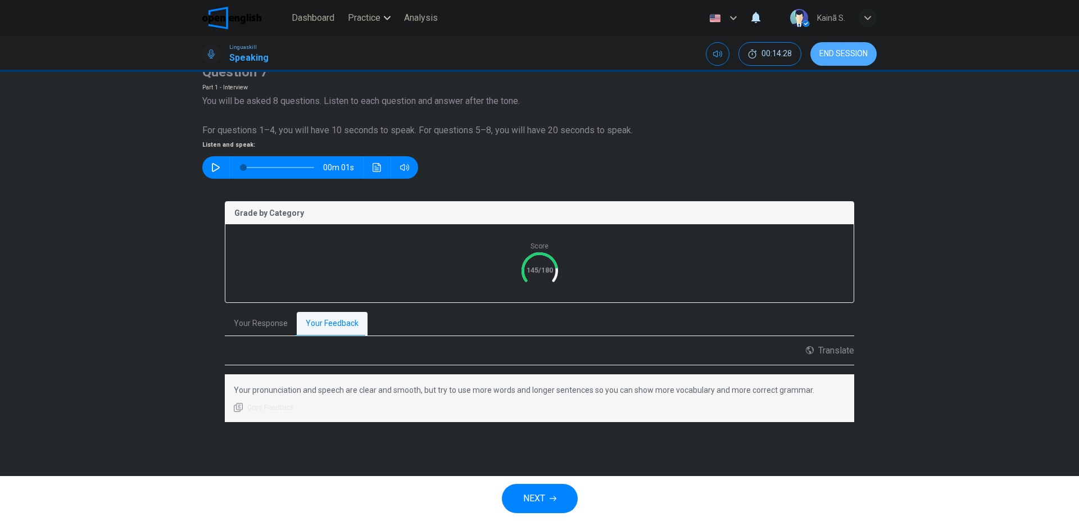
click at [847, 57] on span "END SESSION" at bounding box center [844, 53] width 48 height 9
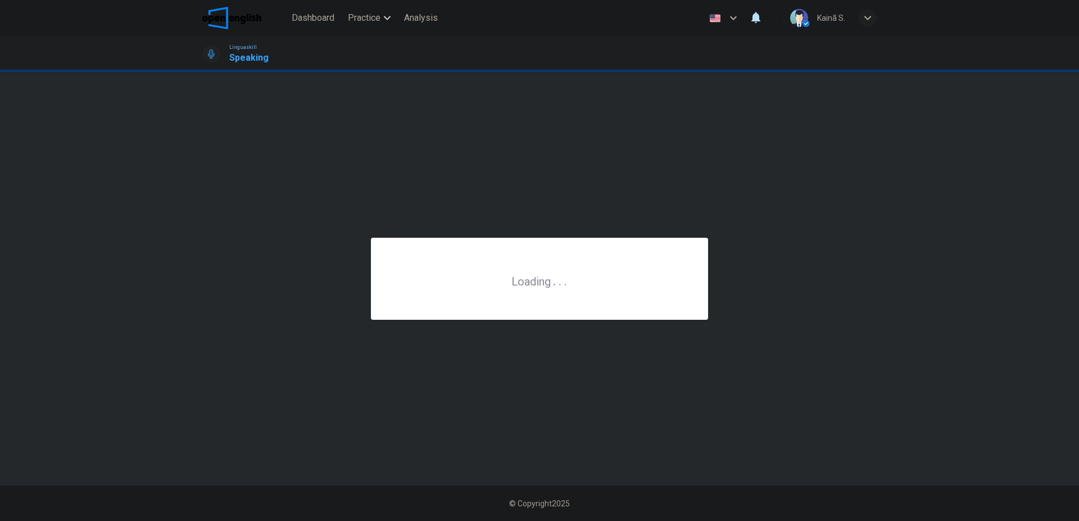
scroll to position [0, 0]
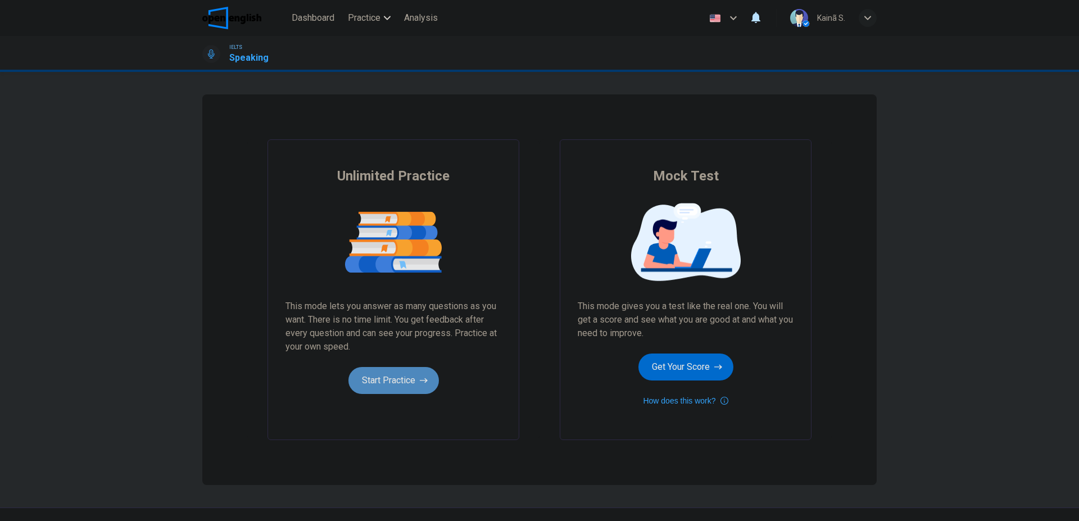
click at [385, 380] on button "Start Practice" at bounding box center [394, 380] width 91 height 27
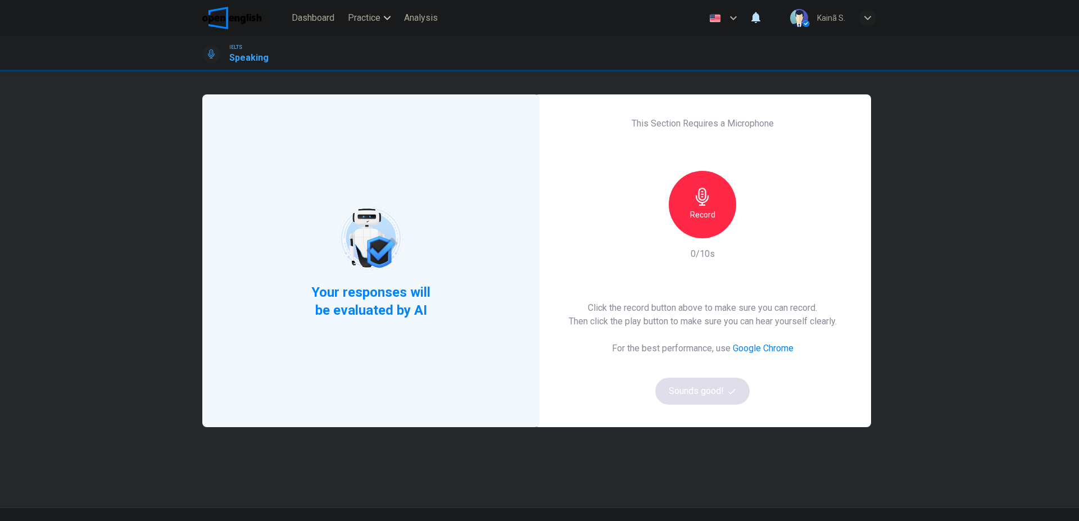
click at [692, 210] on h6 "Record" at bounding box center [702, 214] width 25 height 13
click at [698, 218] on h6 "Stop" at bounding box center [702, 214] width 17 height 13
click at [748, 221] on div "Record" at bounding box center [702, 204] width 121 height 67
click at [748, 223] on div "button" at bounding box center [754, 229] width 18 height 18
click at [699, 229] on div "Record" at bounding box center [702, 204] width 67 height 67
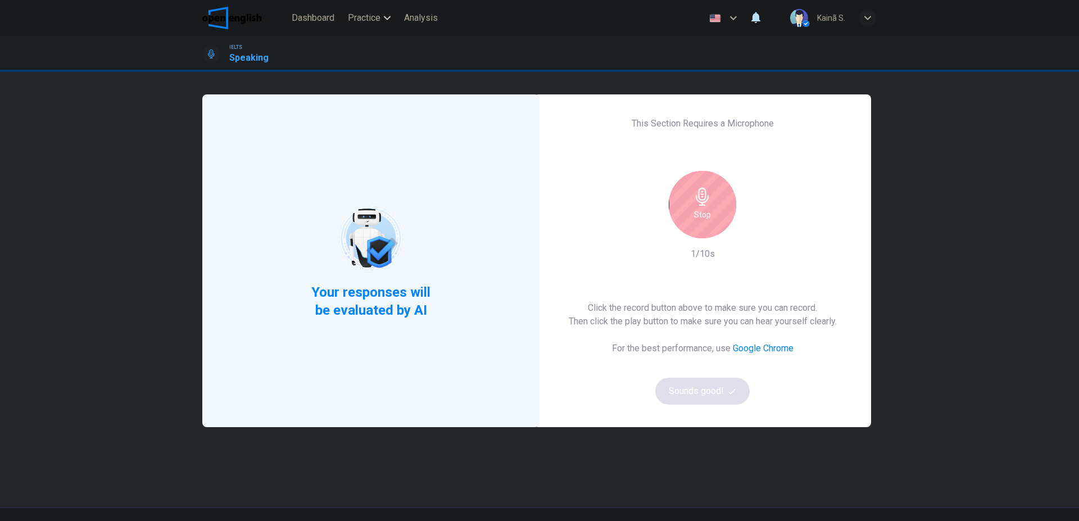
click at [699, 229] on div "Stop" at bounding box center [702, 204] width 67 height 67
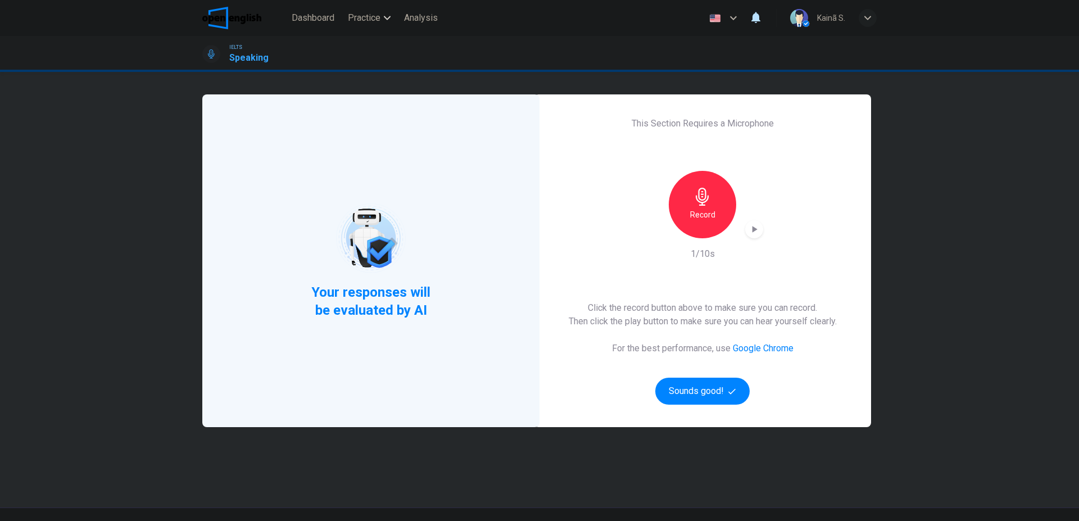
click at [749, 230] on icon "button" at bounding box center [754, 229] width 11 height 11
click at [707, 209] on h6 "Record" at bounding box center [702, 214] width 25 height 13
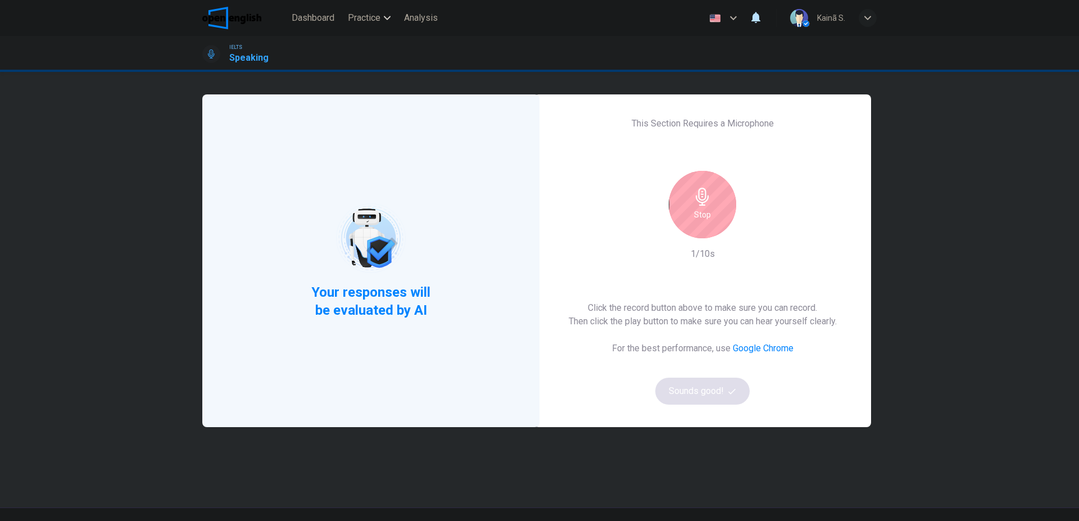
click at [707, 209] on h6 "Stop" at bounding box center [702, 214] width 17 height 13
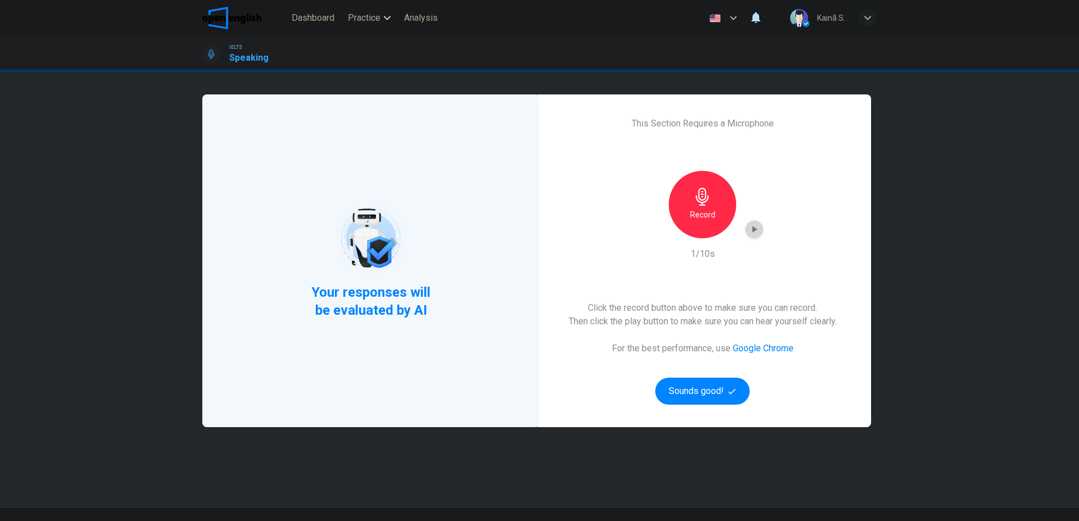
click at [754, 232] on icon "button" at bounding box center [754, 229] width 11 height 11
click at [708, 219] on h6 "Record" at bounding box center [702, 214] width 25 height 13
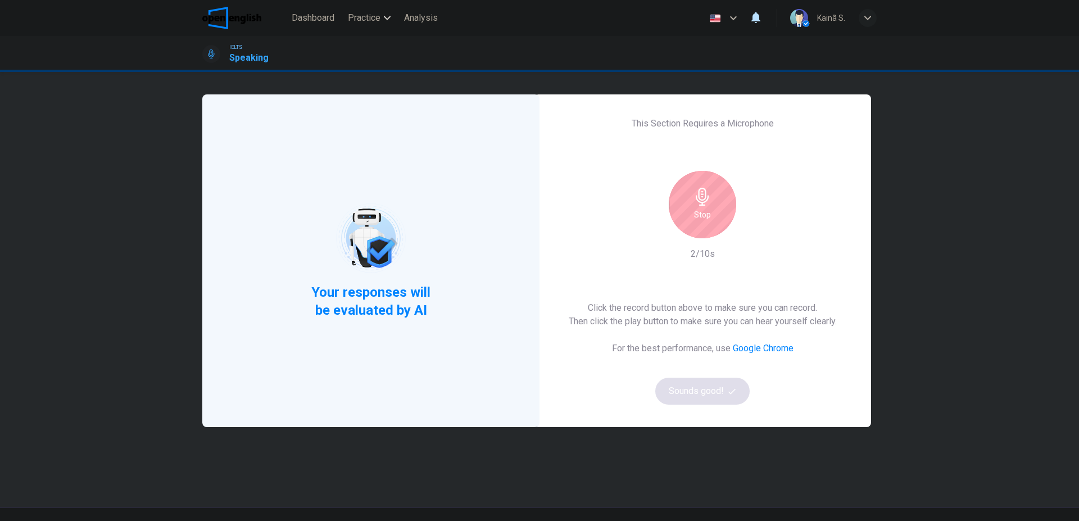
click at [708, 219] on h6 "Stop" at bounding box center [702, 214] width 17 height 13
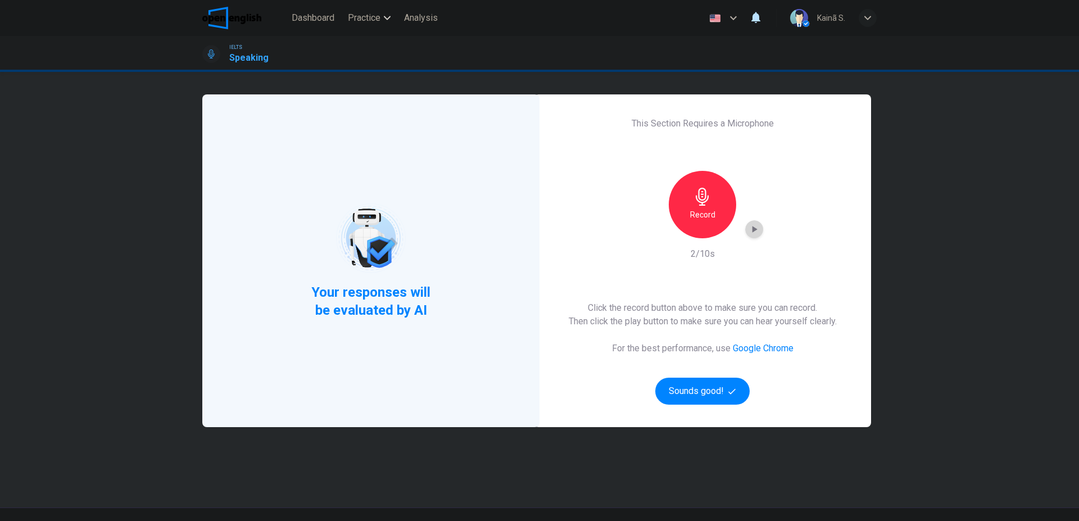
click at [753, 230] on icon "button" at bounding box center [755, 229] width 5 height 7
click at [711, 219] on h6 "Record" at bounding box center [702, 214] width 25 height 13
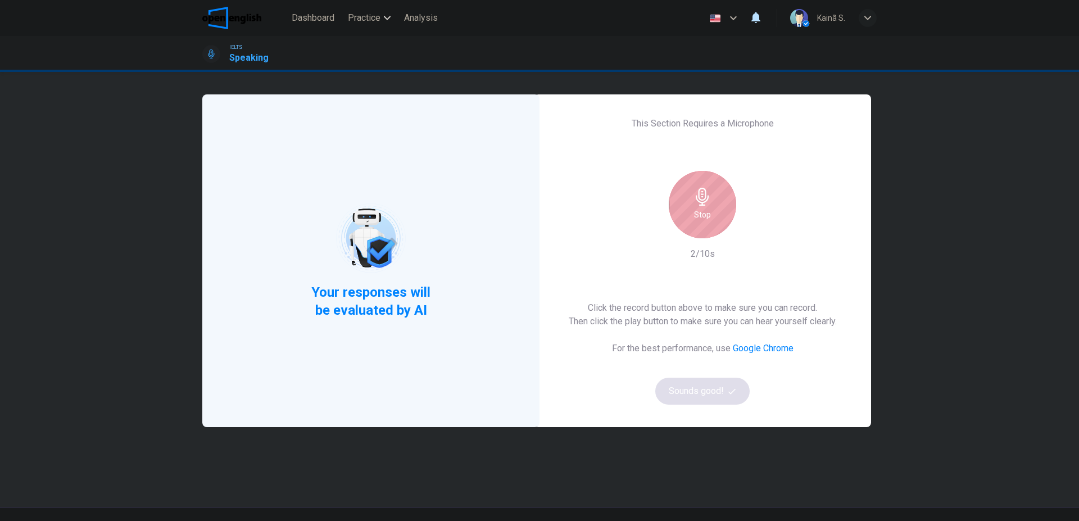
click at [711, 219] on div "Stop" at bounding box center [702, 204] width 67 height 67
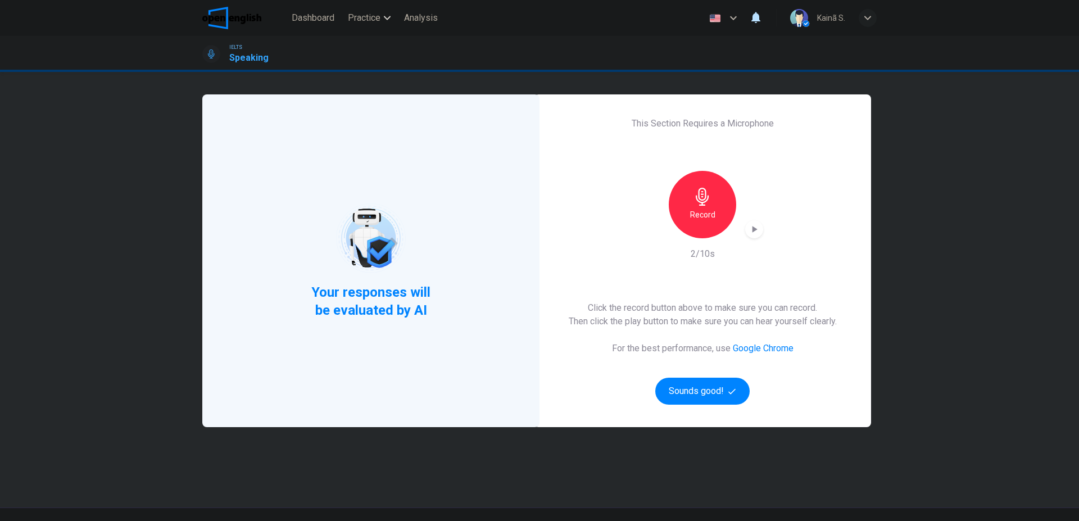
click at [761, 229] on div "button" at bounding box center [754, 229] width 18 height 18
click at [697, 394] on button "Sounds good!" at bounding box center [702, 391] width 94 height 27
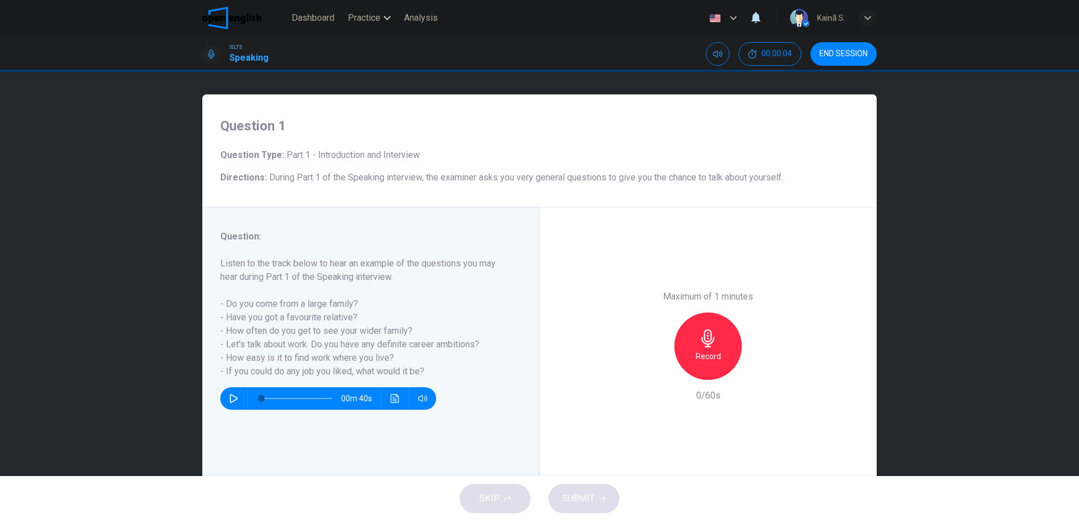
click at [229, 402] on icon "button" at bounding box center [233, 398] width 9 height 9
type input "*"
click at [704, 345] on icon "button" at bounding box center [708, 338] width 18 height 18
click at [583, 503] on span "SUBMIT" at bounding box center [578, 499] width 33 height 16
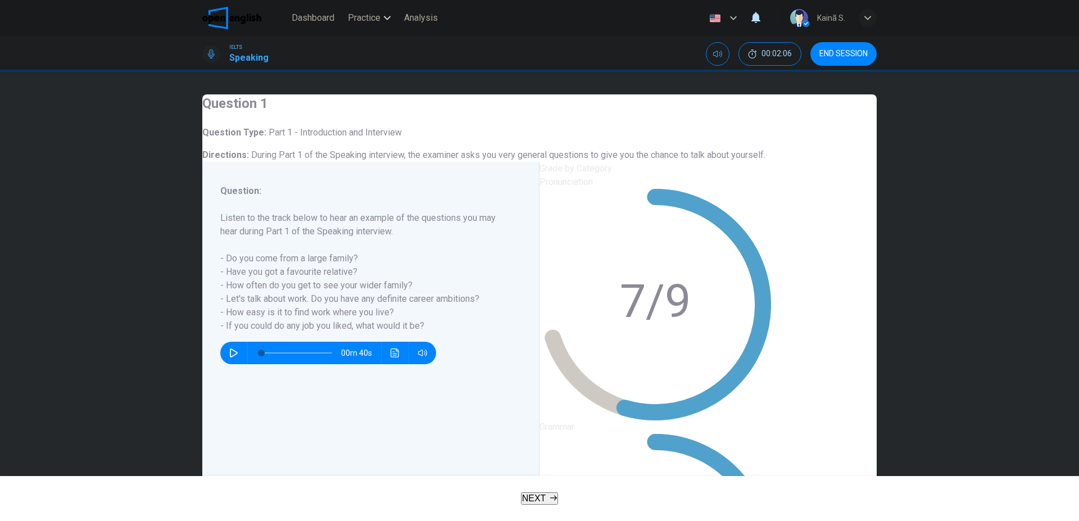
drag, startPoint x: 757, startPoint y: 272, endPoint x: 709, endPoint y: 272, distance: 48.3
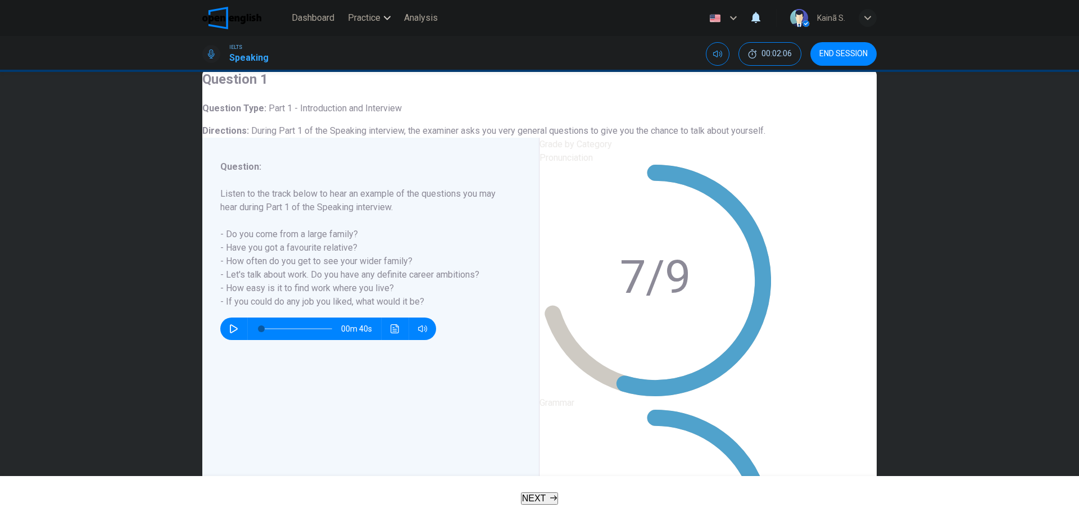
scroll to position [31, 0]
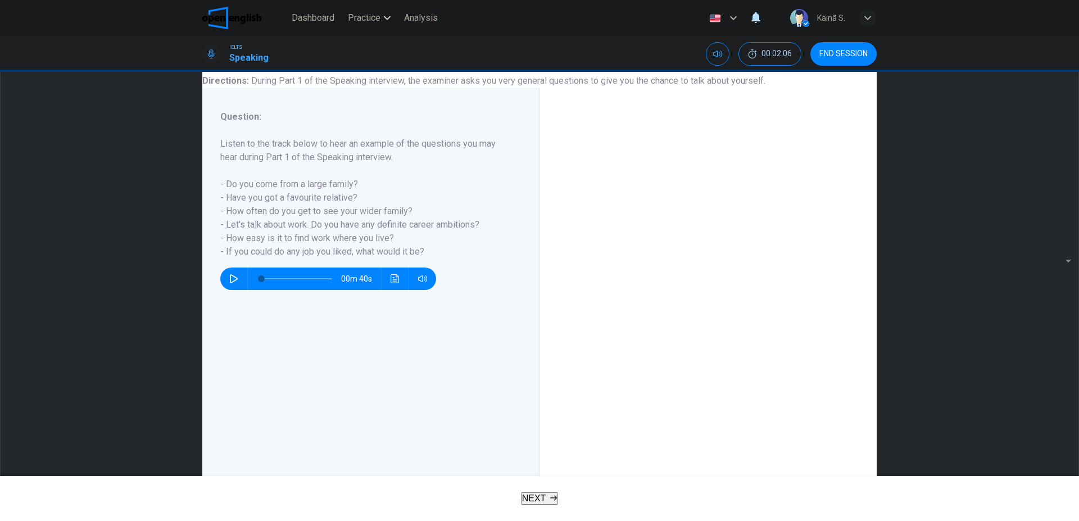
scroll to position [96, 0]
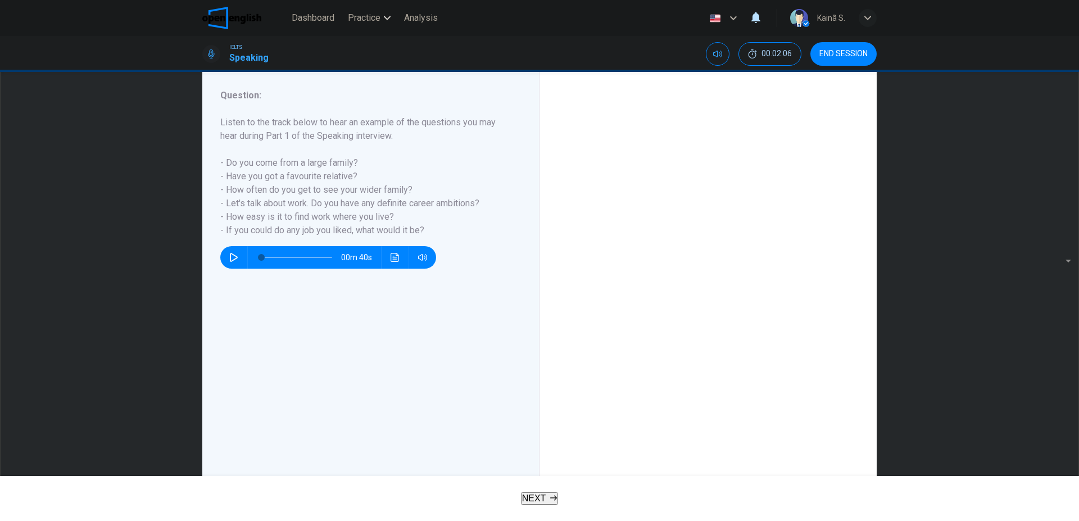
scroll to position [223, 0]
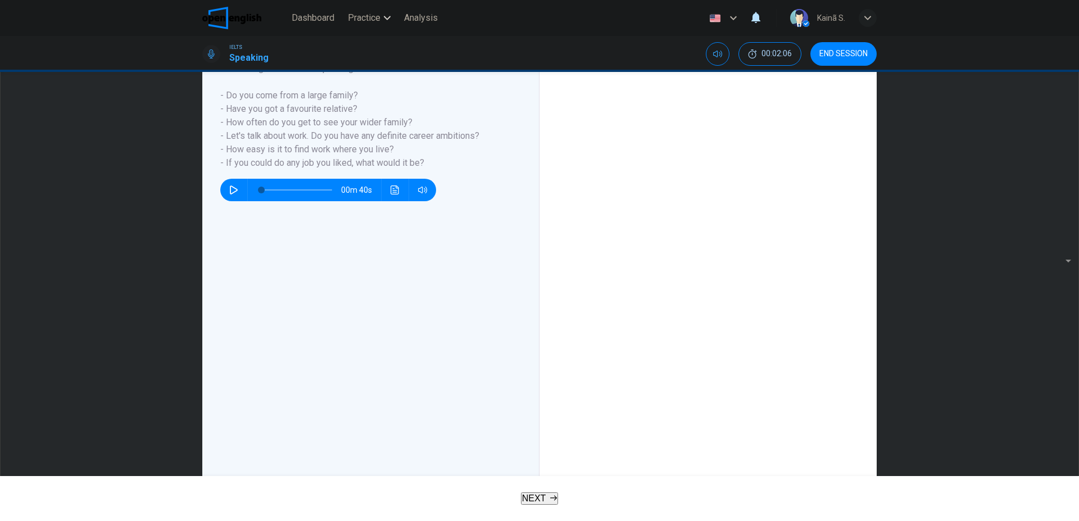
scroll to position [148, 0]
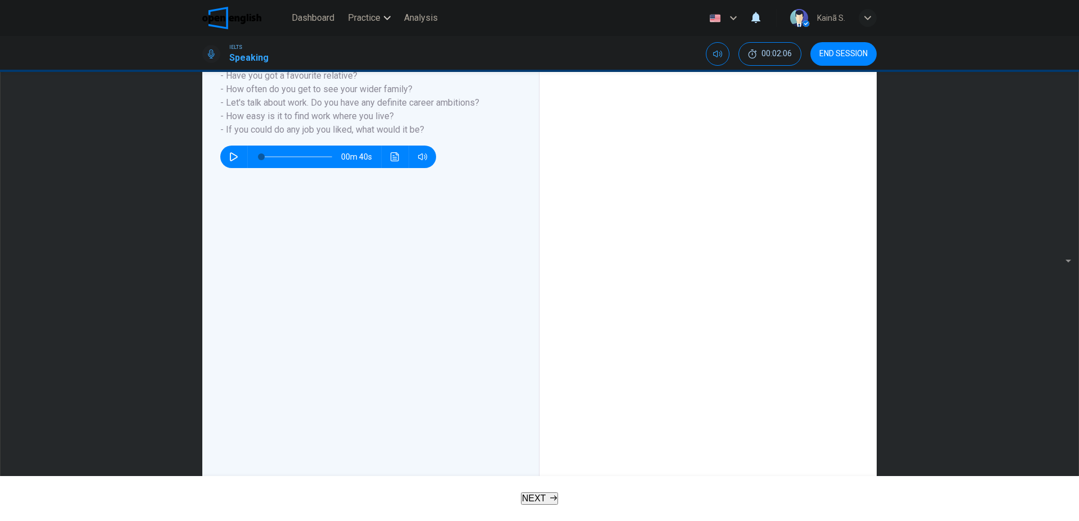
scroll to position [210, 0]
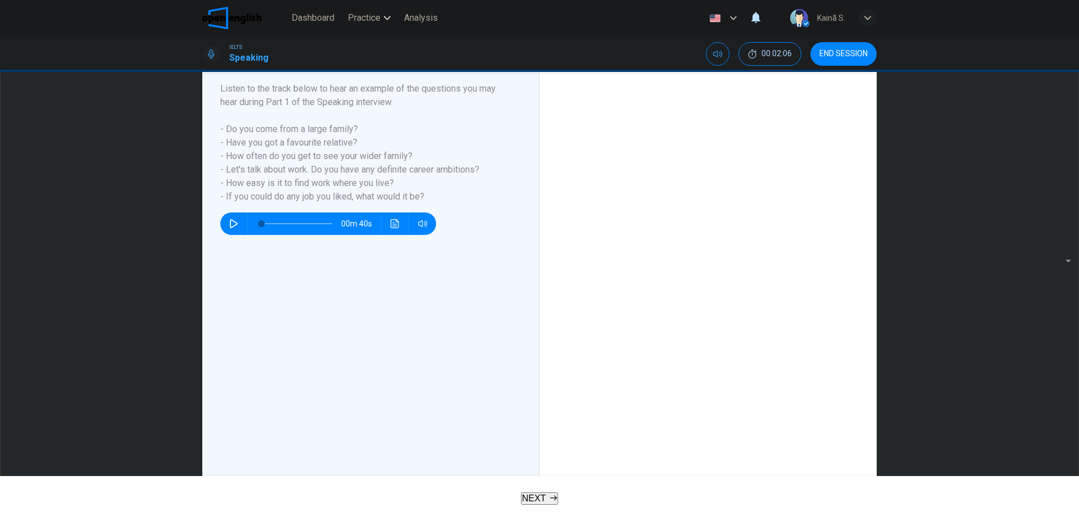
scroll to position [82, 0]
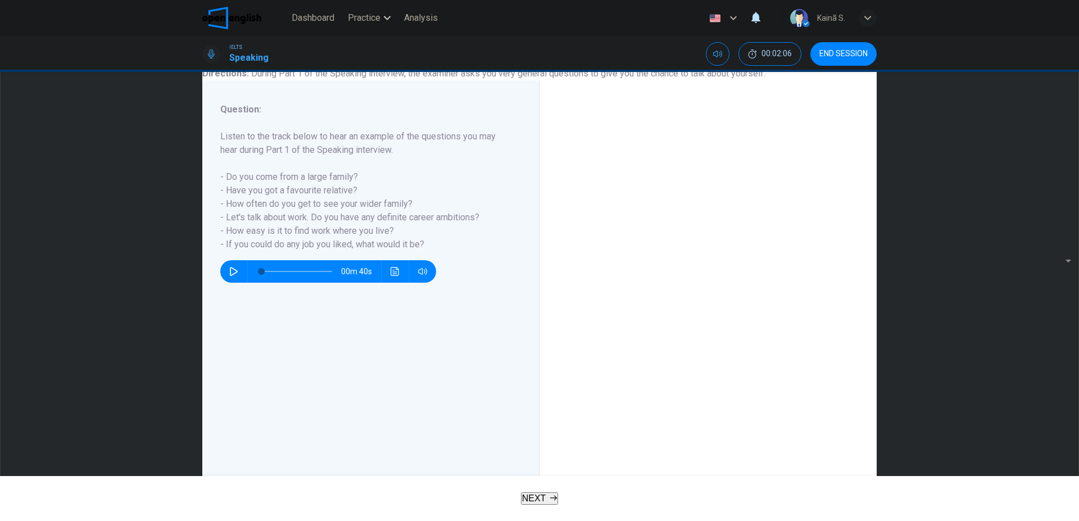
click at [551, 502] on button "NEXT" at bounding box center [540, 498] width 38 height 12
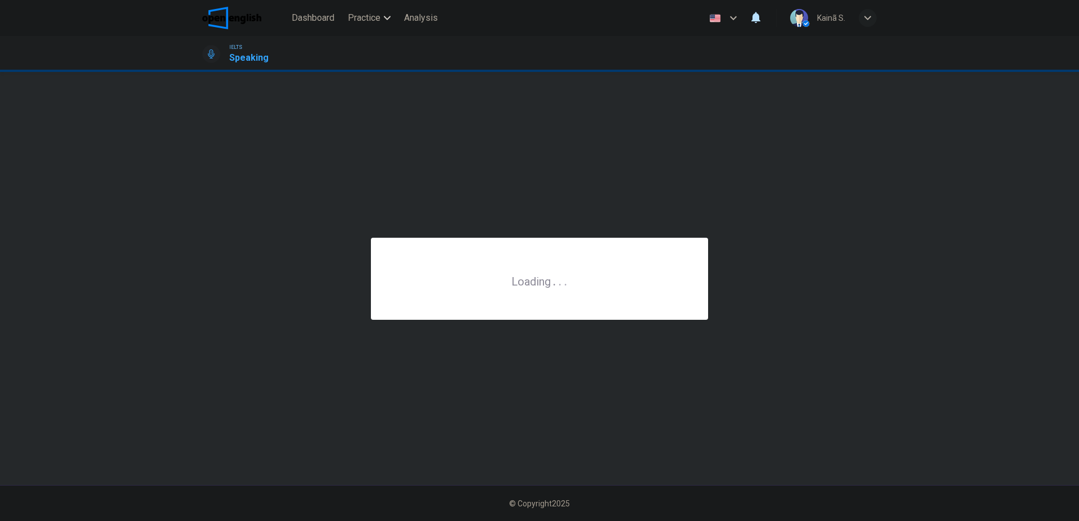
scroll to position [0, 0]
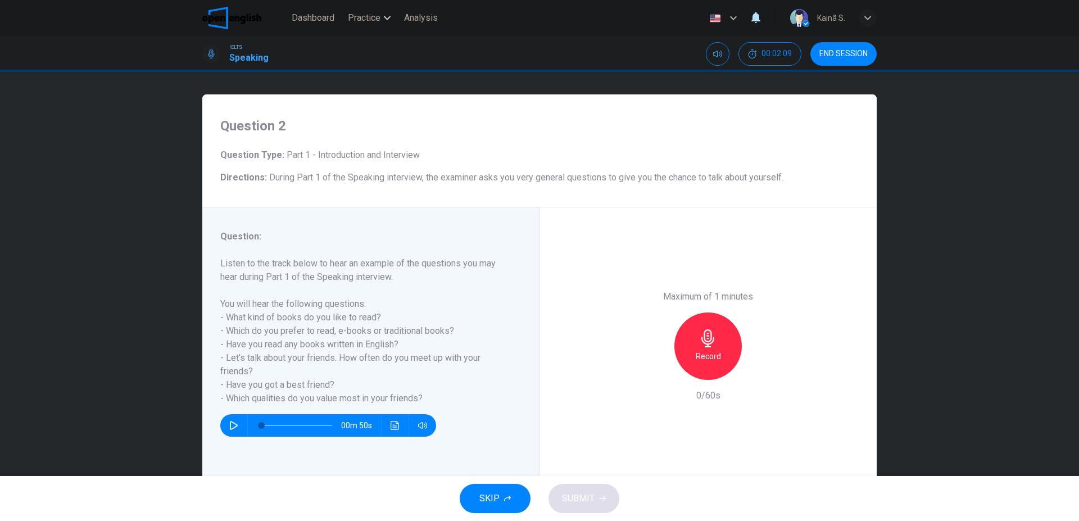
click at [232, 425] on icon "button" at bounding box center [233, 425] width 9 height 9
type input "*"
click at [730, 350] on div "Record" at bounding box center [708, 346] width 67 height 67
click at [576, 496] on span "SUBMIT" at bounding box center [578, 499] width 33 height 16
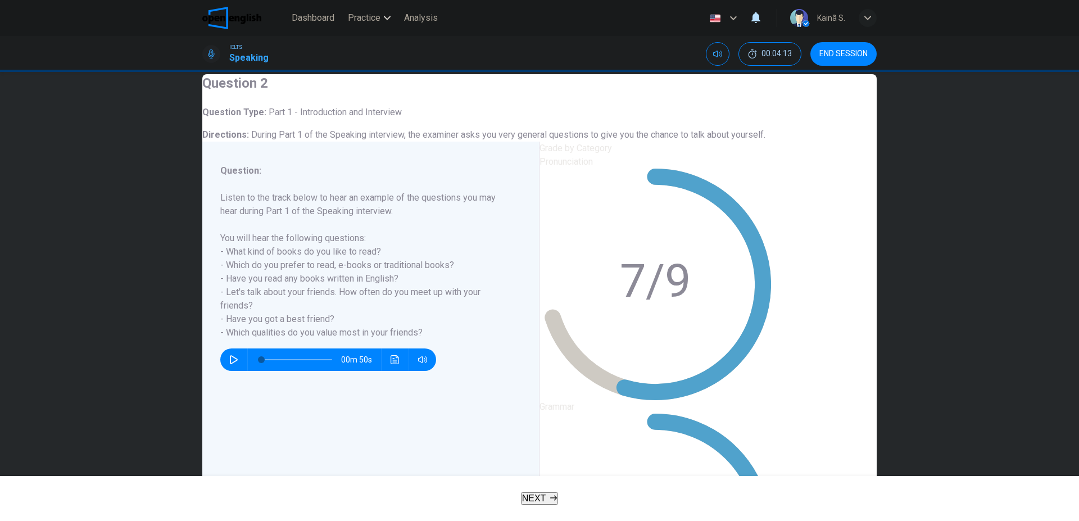
scroll to position [31, 0]
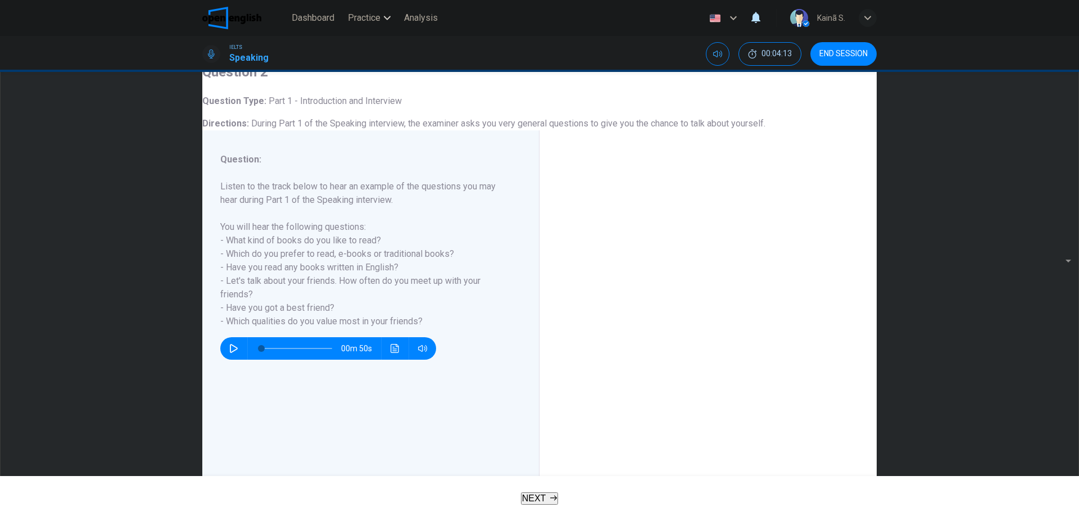
scroll to position [148, 0]
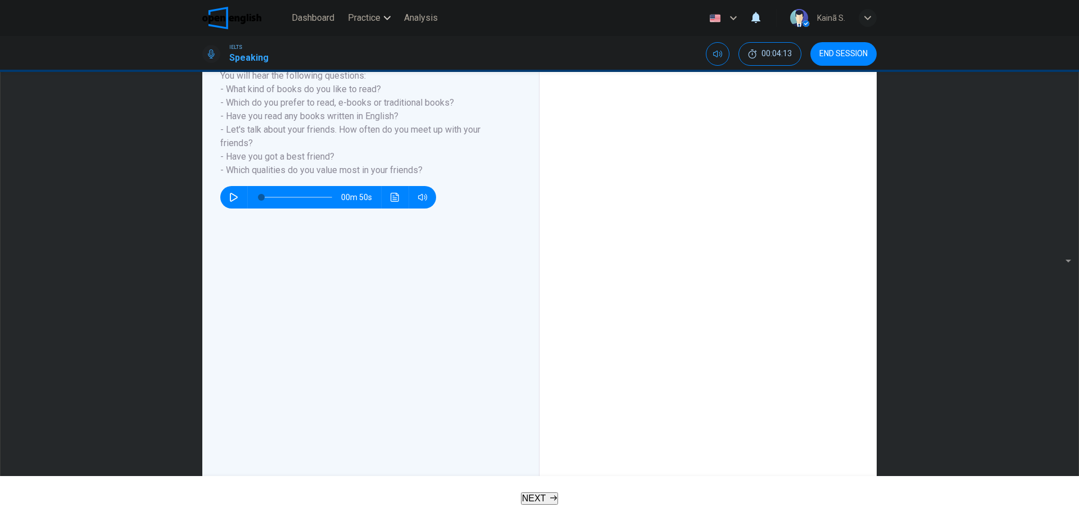
scroll to position [223, 0]
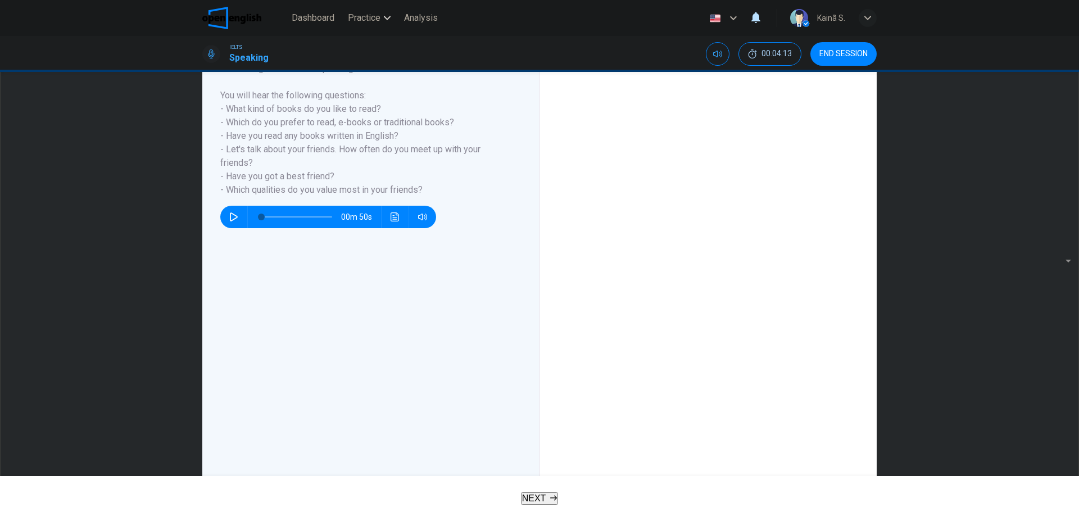
scroll to position [148, 0]
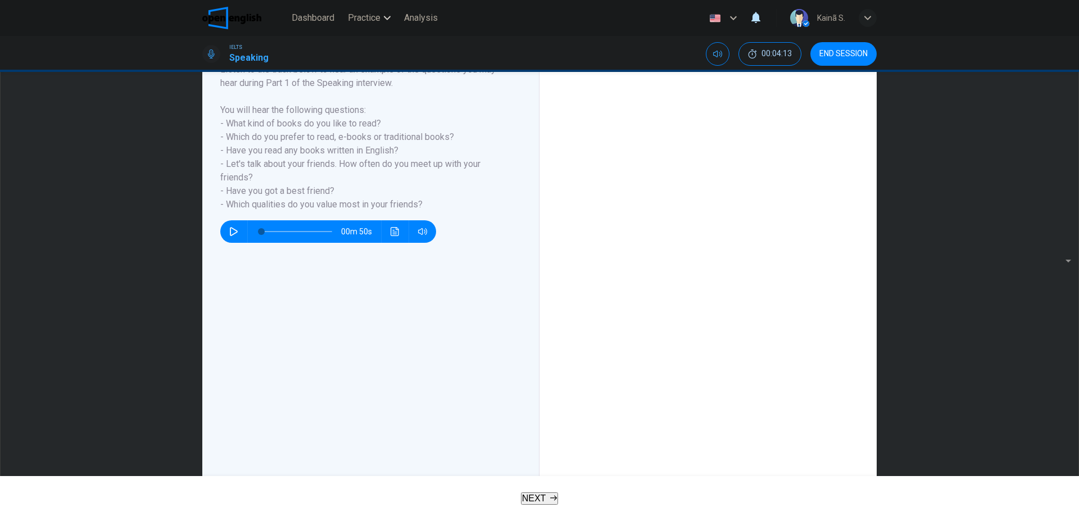
click at [545, 505] on button "NEXT" at bounding box center [540, 498] width 38 height 12
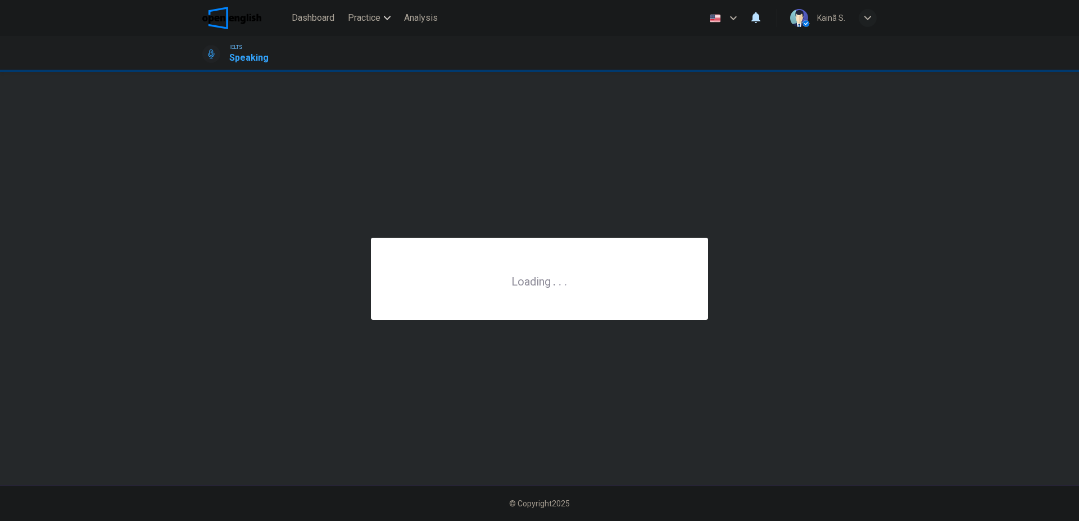
scroll to position [0, 0]
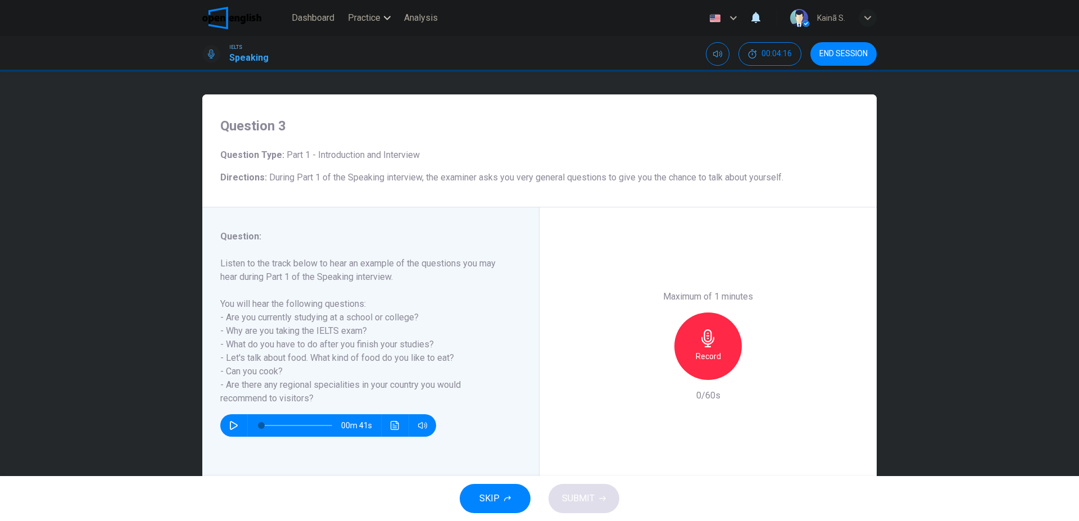
click at [233, 429] on icon "button" at bounding box center [233, 425] width 9 height 9
type input "*"
drag, startPoint x: 356, startPoint y: 383, endPoint x: 323, endPoint y: 381, distance: 32.7
click at [323, 381] on h6 "Listen to the track below to hear an example of the questions you may hear duri…" at bounding box center [363, 331] width 287 height 148
click at [700, 342] on icon "button" at bounding box center [708, 338] width 18 height 18
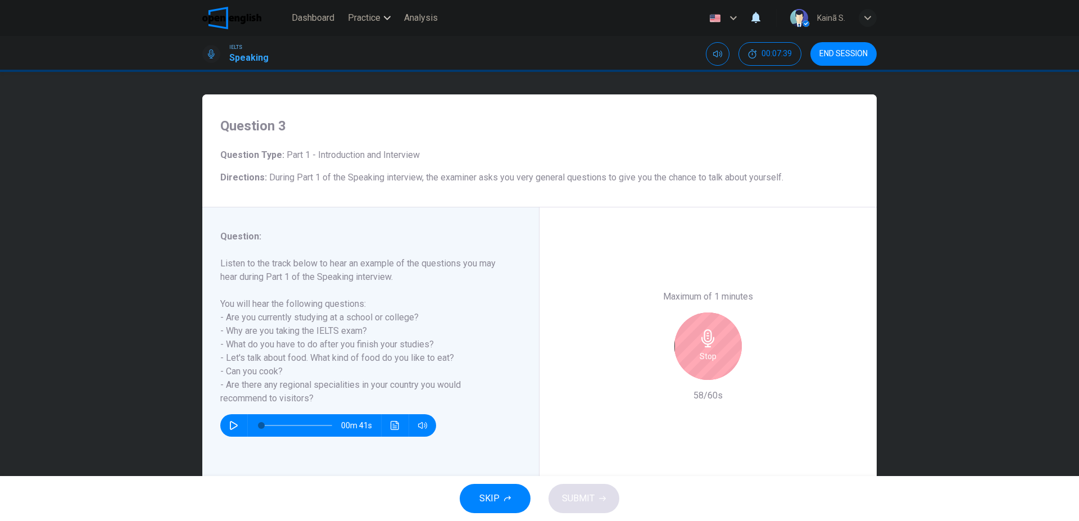
click at [685, 343] on div "Stop" at bounding box center [708, 346] width 67 height 67
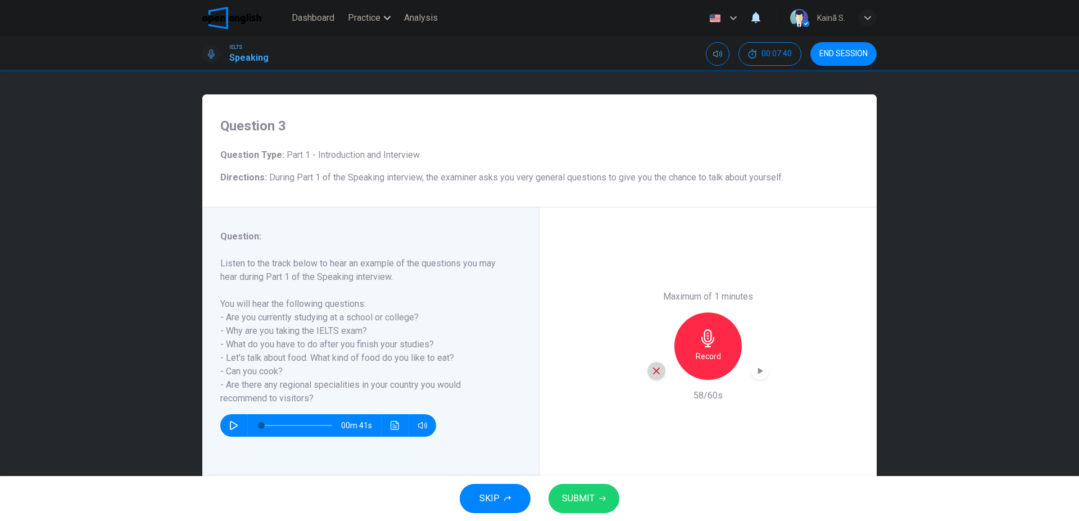
click at [656, 370] on icon "button" at bounding box center [657, 371] width 10 height 10
click at [708, 343] on icon "button" at bounding box center [708, 338] width 18 height 18
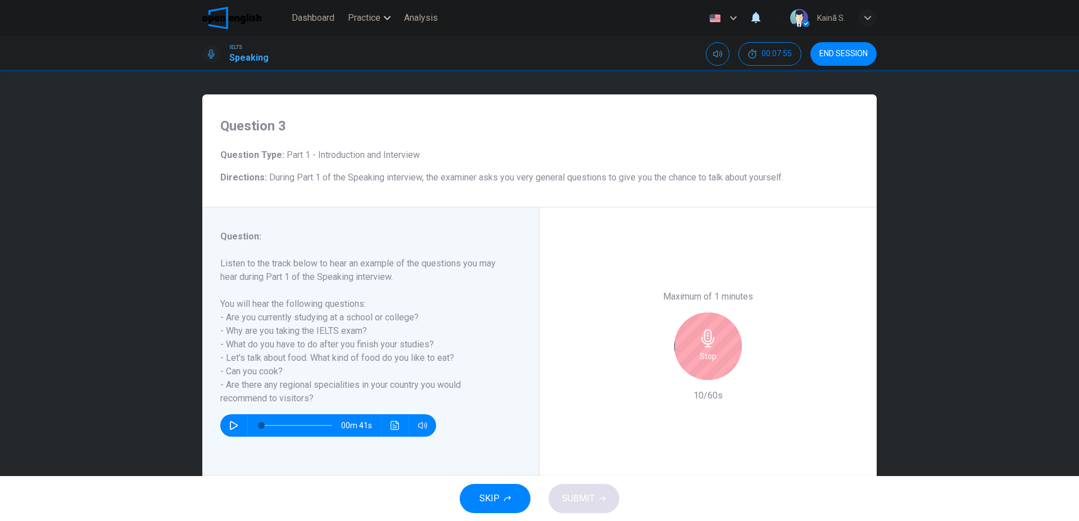
click at [664, 320] on div "Stop" at bounding box center [708, 346] width 121 height 67
click at [703, 332] on icon "button" at bounding box center [708, 338] width 13 height 18
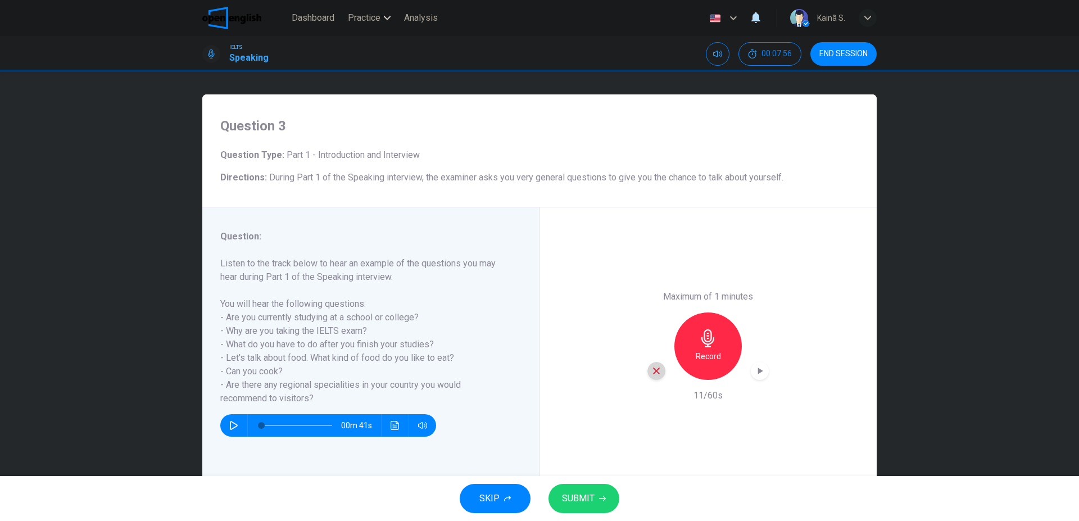
click at [648, 368] on div "button" at bounding box center [657, 371] width 18 height 18
click at [681, 352] on div "Record" at bounding box center [708, 346] width 67 height 67
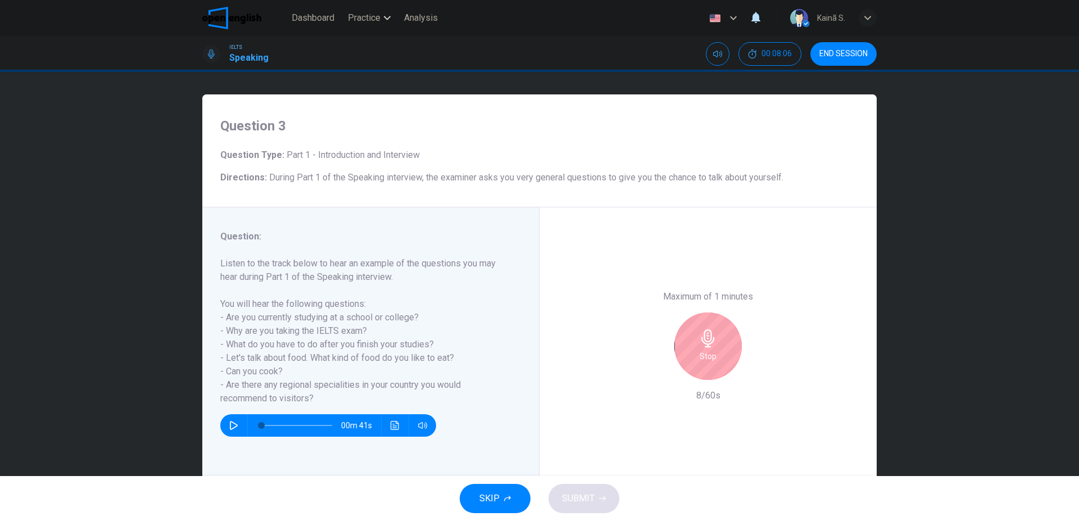
click at [681, 352] on div "Stop" at bounding box center [708, 346] width 67 height 67
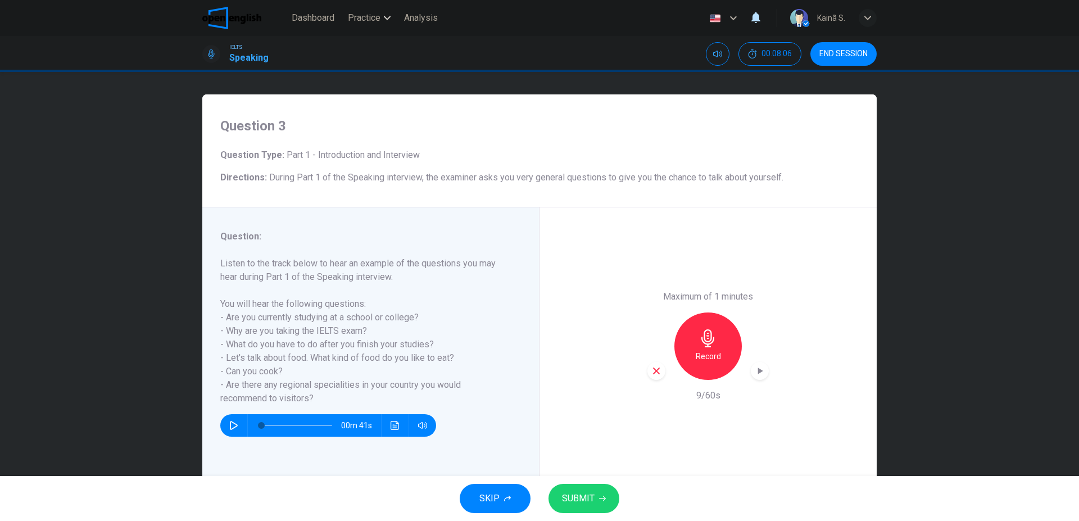
click at [681, 352] on div "Record" at bounding box center [708, 346] width 67 height 67
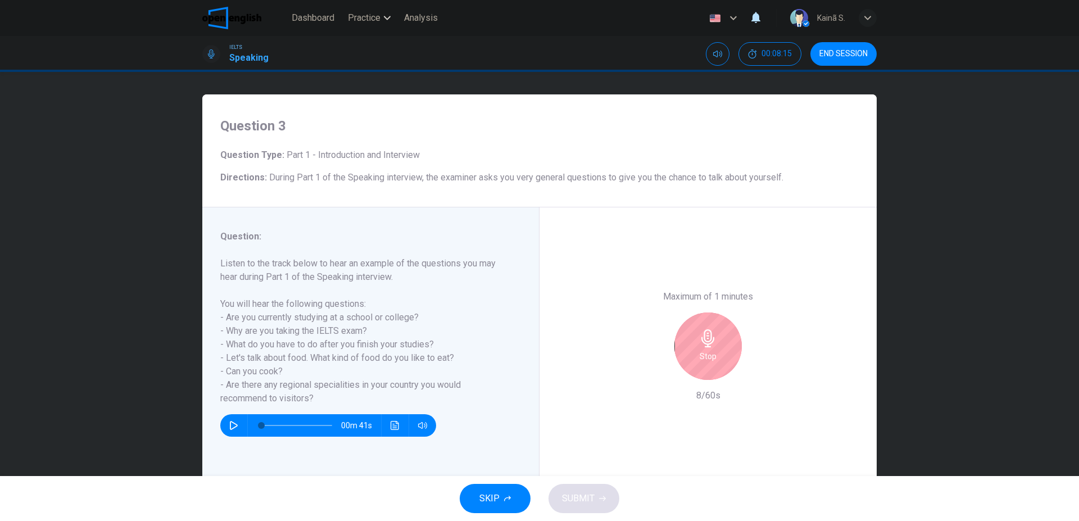
click at [688, 349] on div "Stop" at bounding box center [708, 346] width 67 height 67
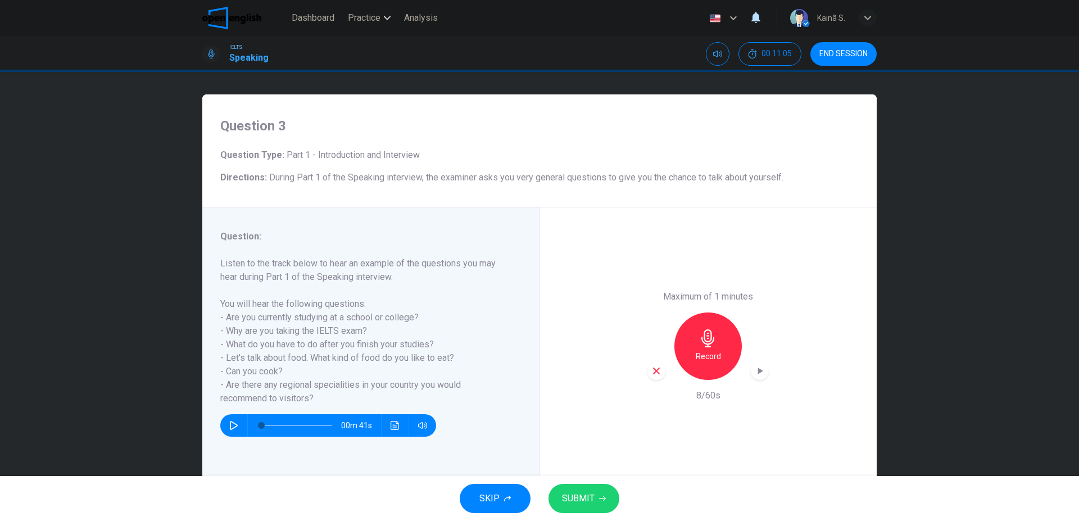
click at [711, 333] on icon "button" at bounding box center [708, 338] width 18 height 18
click at [573, 495] on span "SUBMIT" at bounding box center [578, 499] width 33 height 16
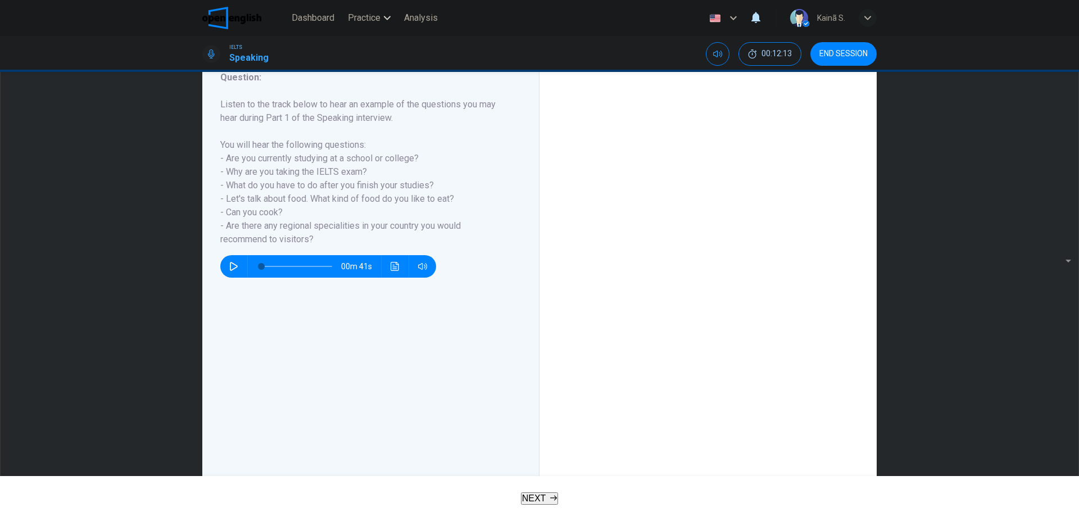
scroll to position [148, 0]
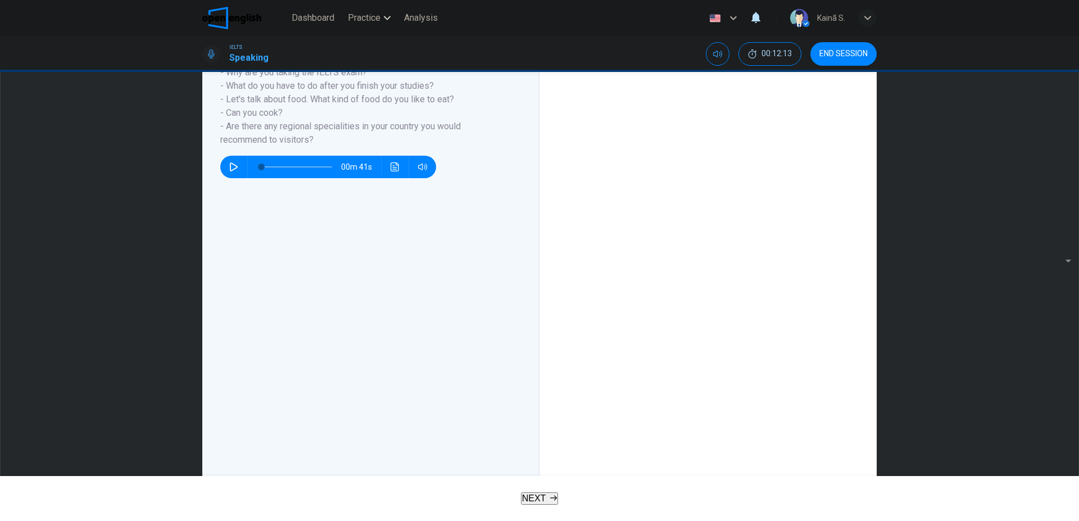
scroll to position [250, 0]
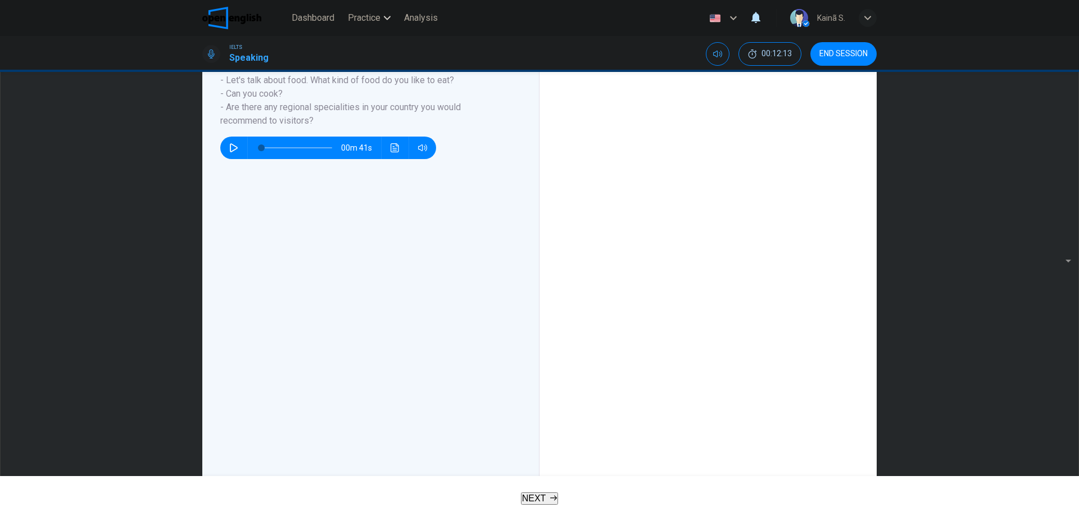
scroll to position [237, 0]
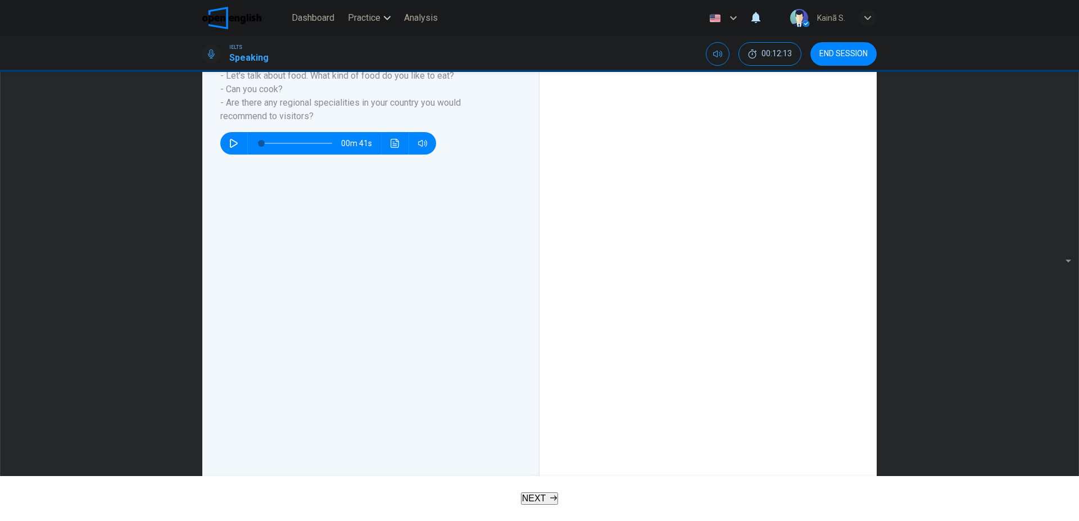
click at [839, 60] on button "END SESSION" at bounding box center [844, 54] width 66 height 24
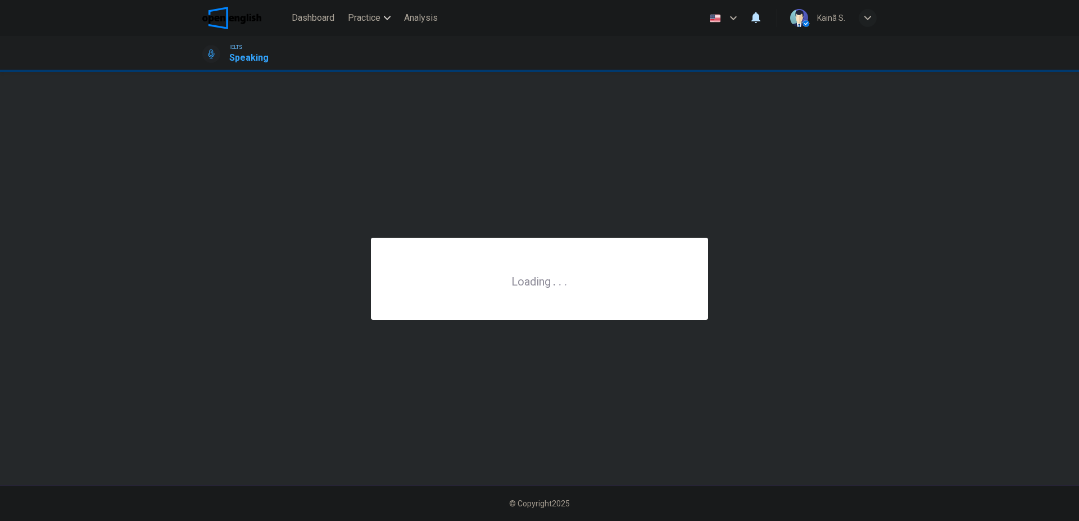
scroll to position [0, 0]
